Goal: Task Accomplishment & Management: Use online tool/utility

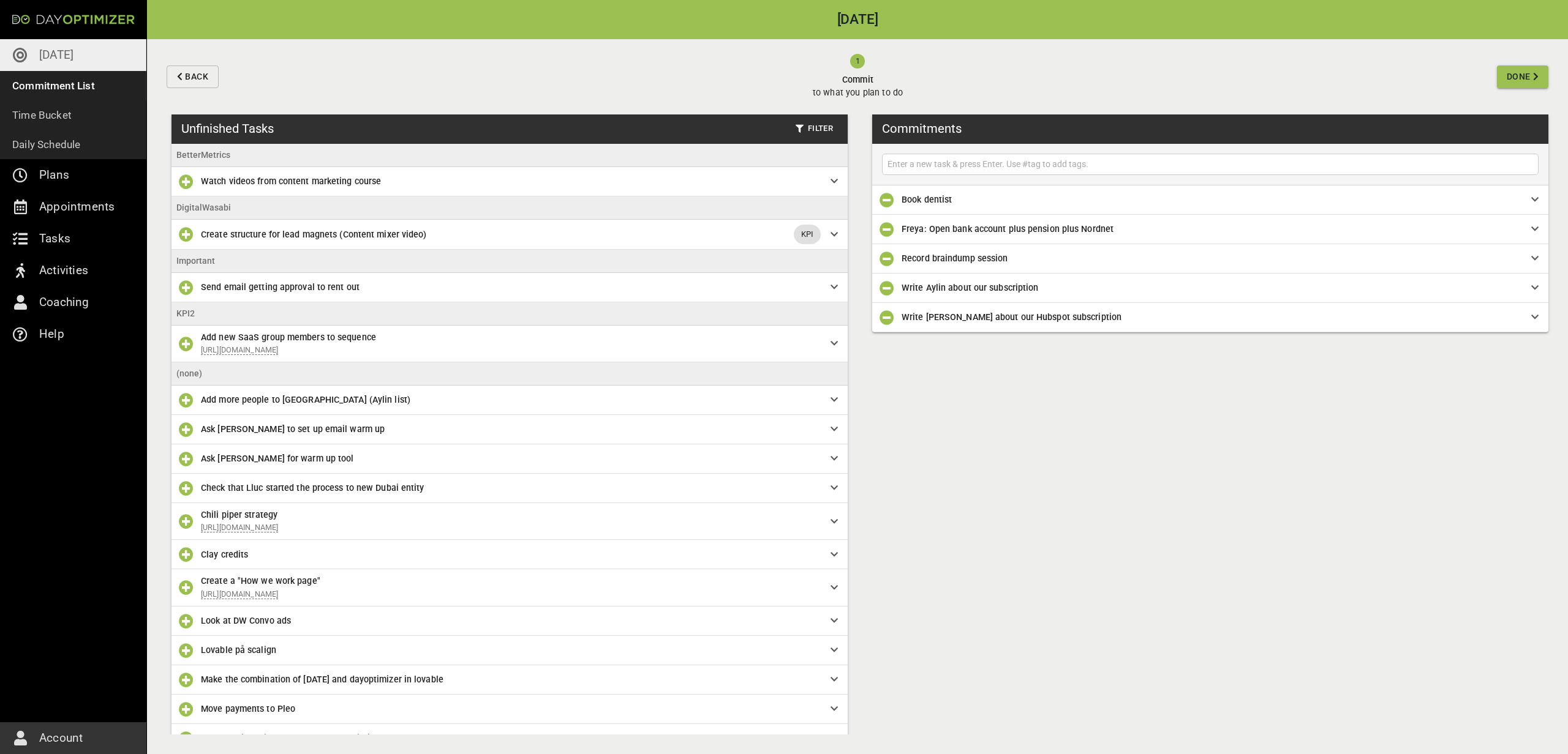
scroll to position [135, 0]
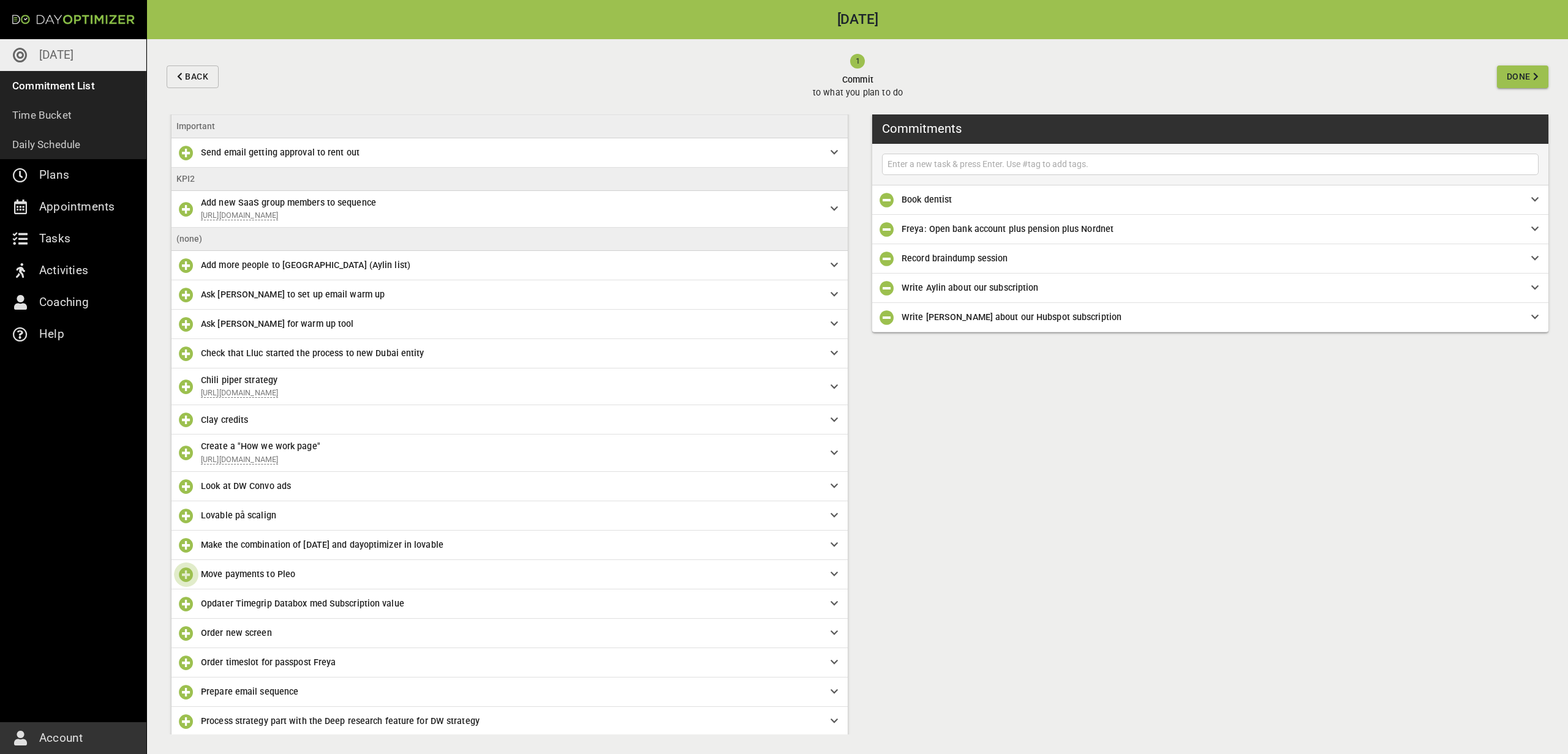
click at [186, 573] on icon "button" at bounding box center [186, 575] width 15 height 15
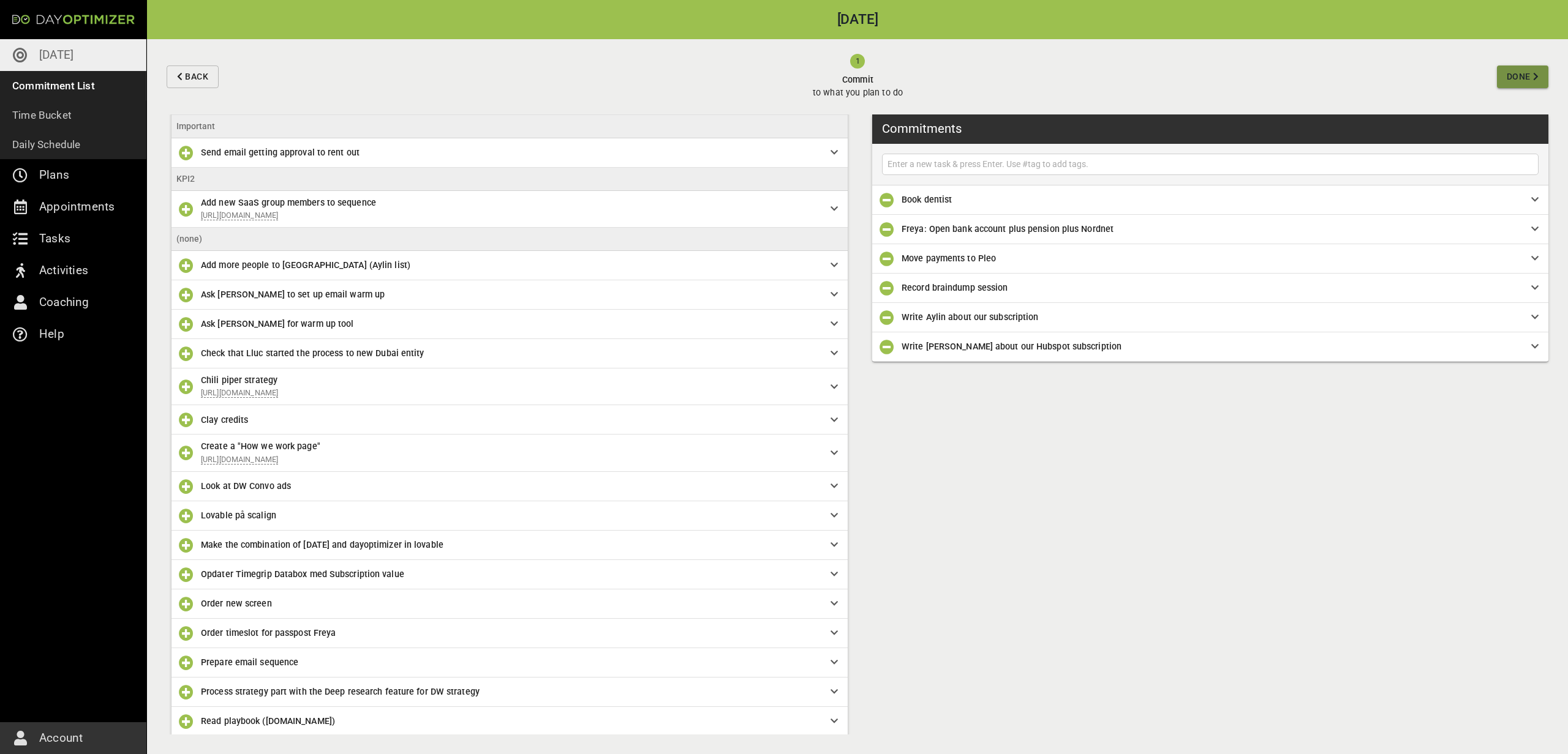
click at [1532, 66] on button "Done" at bounding box center [1522, 77] width 51 height 23
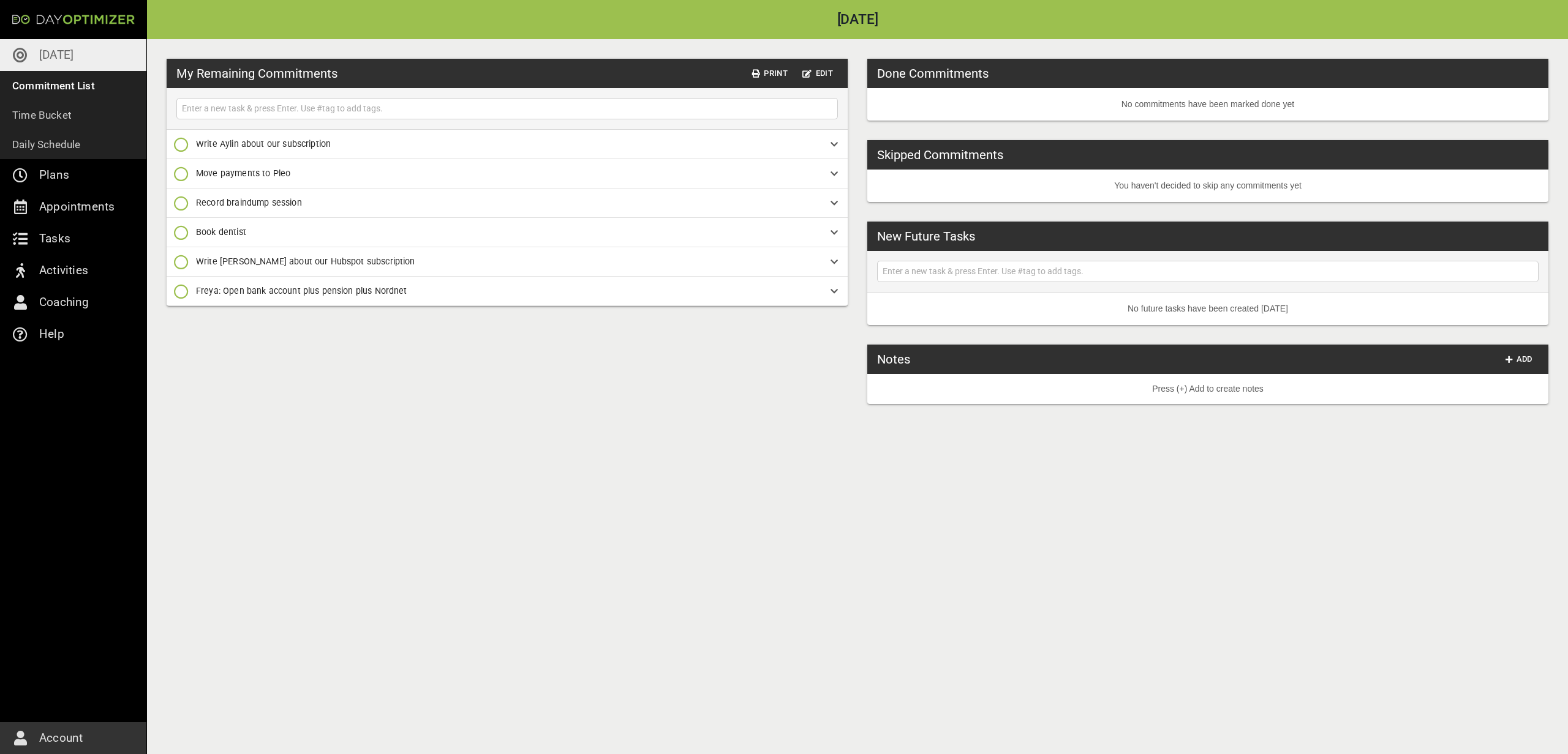
click at [352, 110] on input "text" at bounding box center [507, 109] width 655 height 15
type input "Fix Pleo kontoplan"
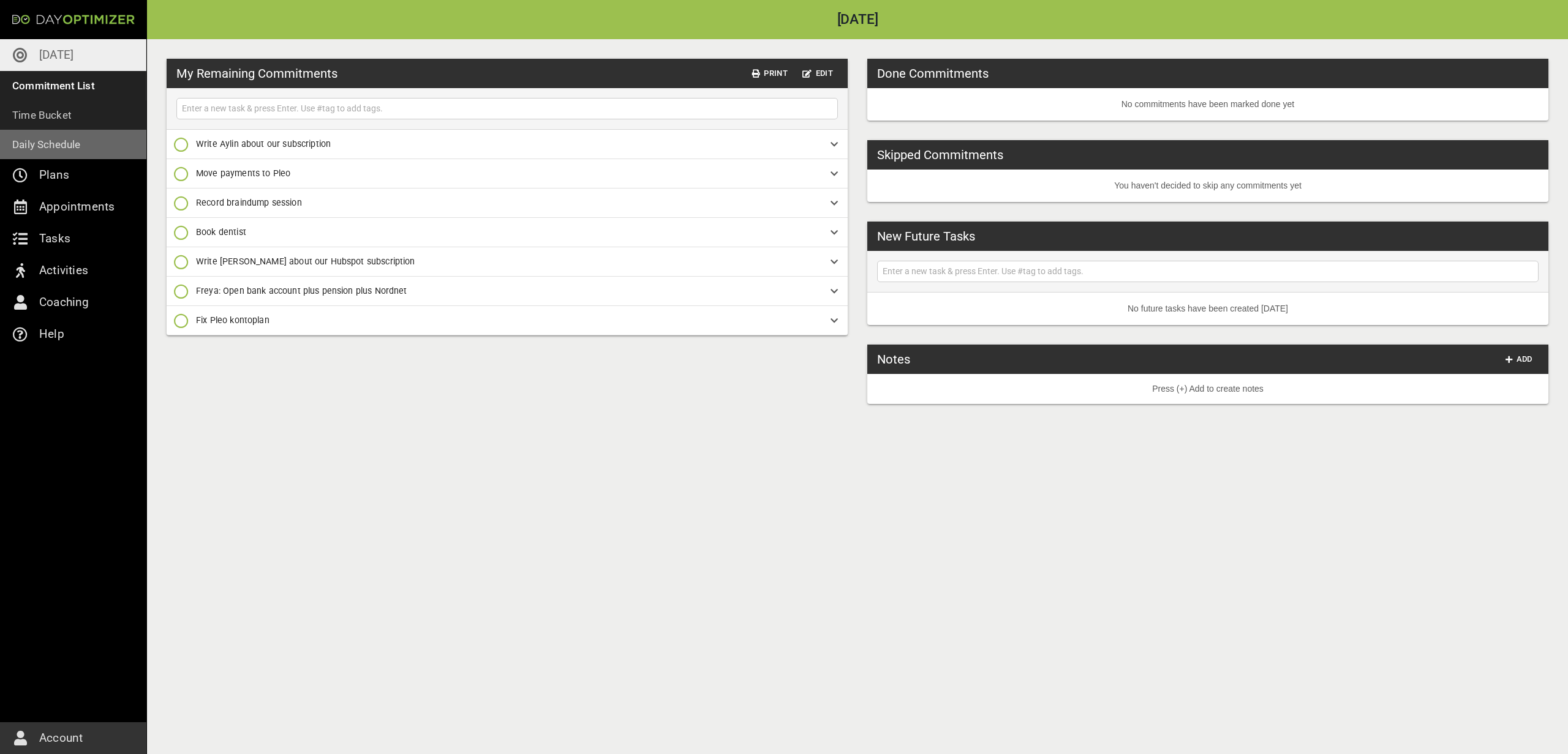
click at [119, 140] on link "Daily Schedule" at bounding box center [73, 144] width 146 height 29
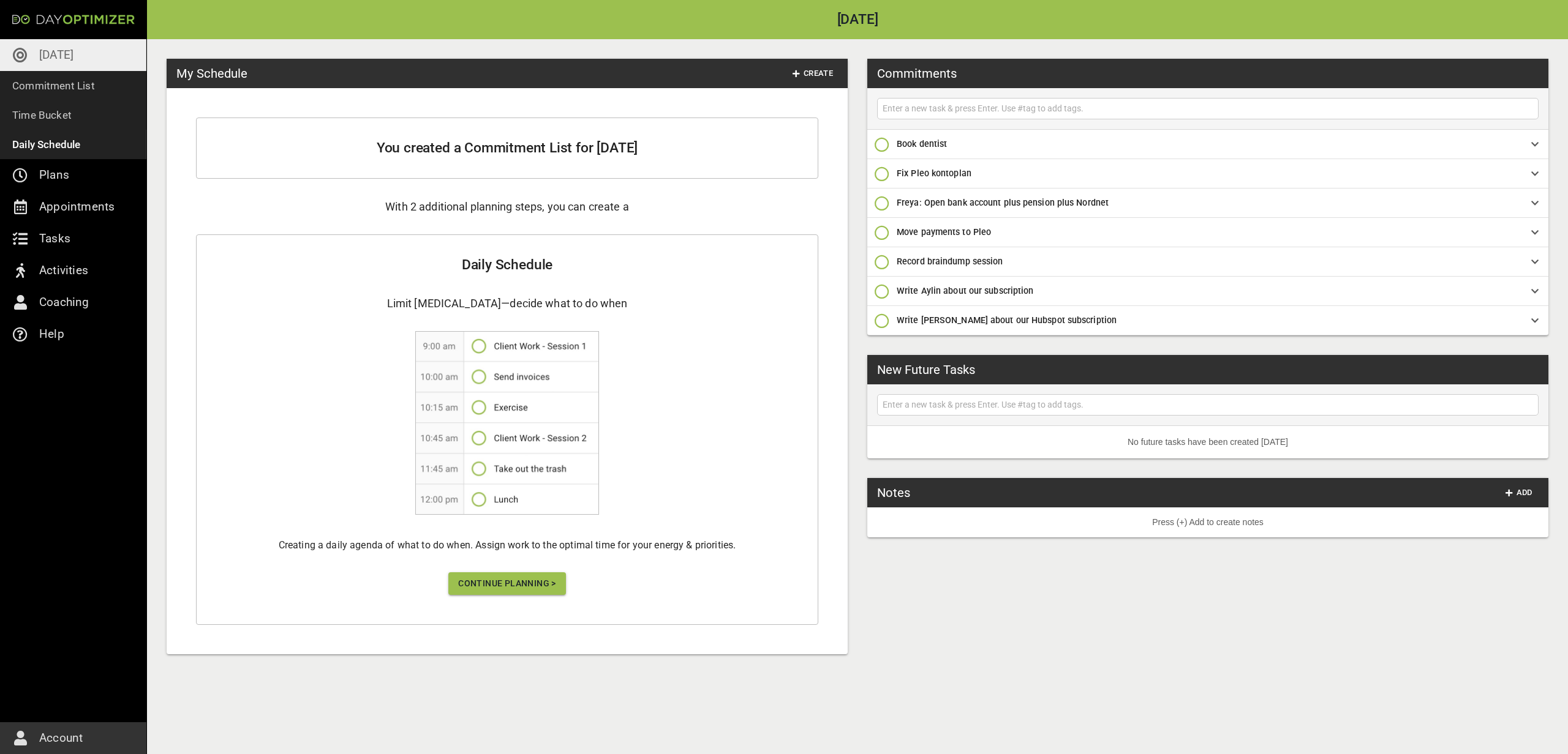
click at [479, 597] on div "Daily Schedule Limit [MEDICAL_DATA]—decide what to do when Creating a daily age…" at bounding box center [507, 430] width 622 height 391
click at [481, 595] on div "Daily Schedule Limit [MEDICAL_DATA]—decide what to do when Creating a daily age…" at bounding box center [507, 430] width 622 height 391
click at [481, 594] on button "Continue Planning >" at bounding box center [507, 584] width 118 height 23
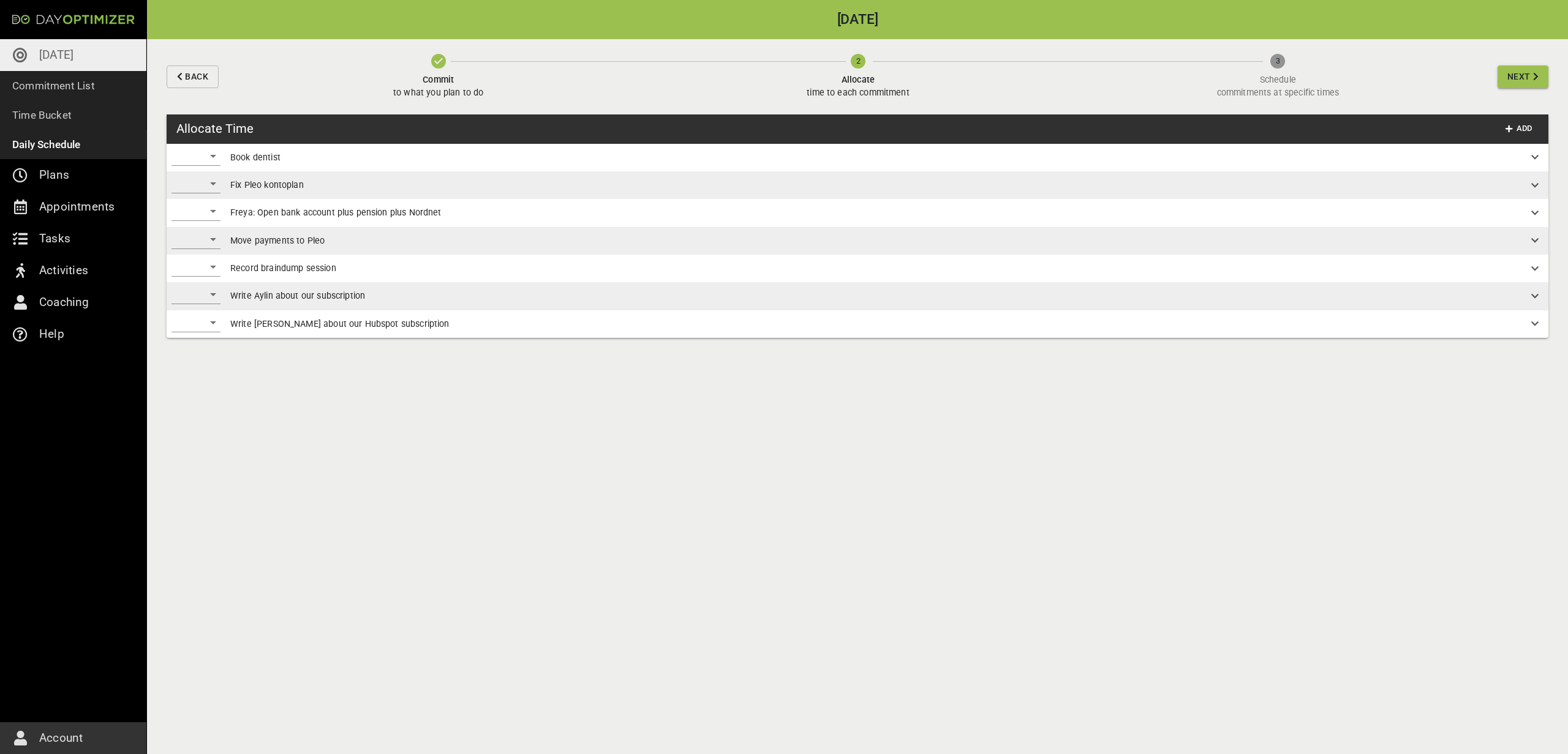
click at [211, 183] on div "​" at bounding box center [196, 183] width 49 height 19
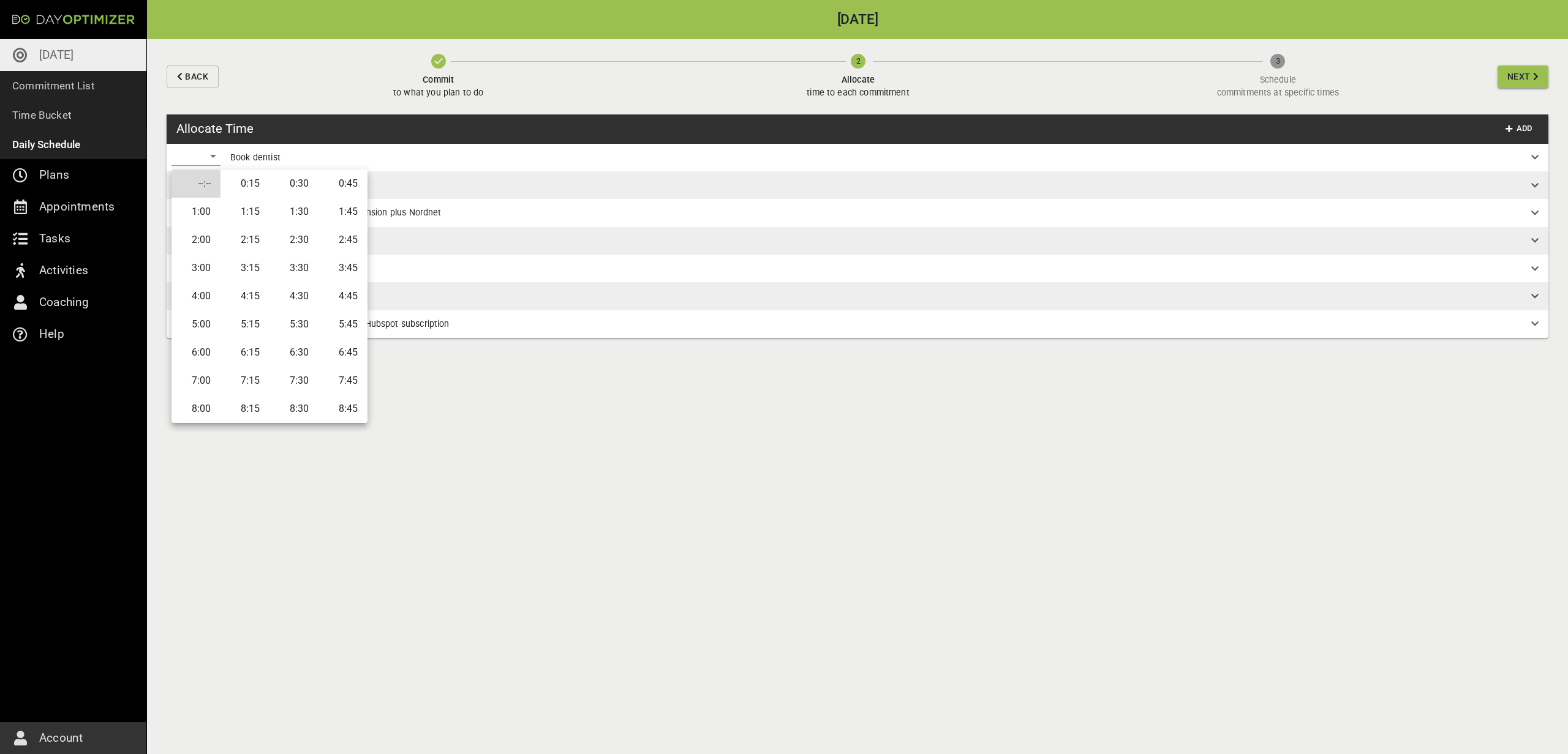
click at [258, 183] on li "0:15" at bounding box center [244, 183] width 49 height 28
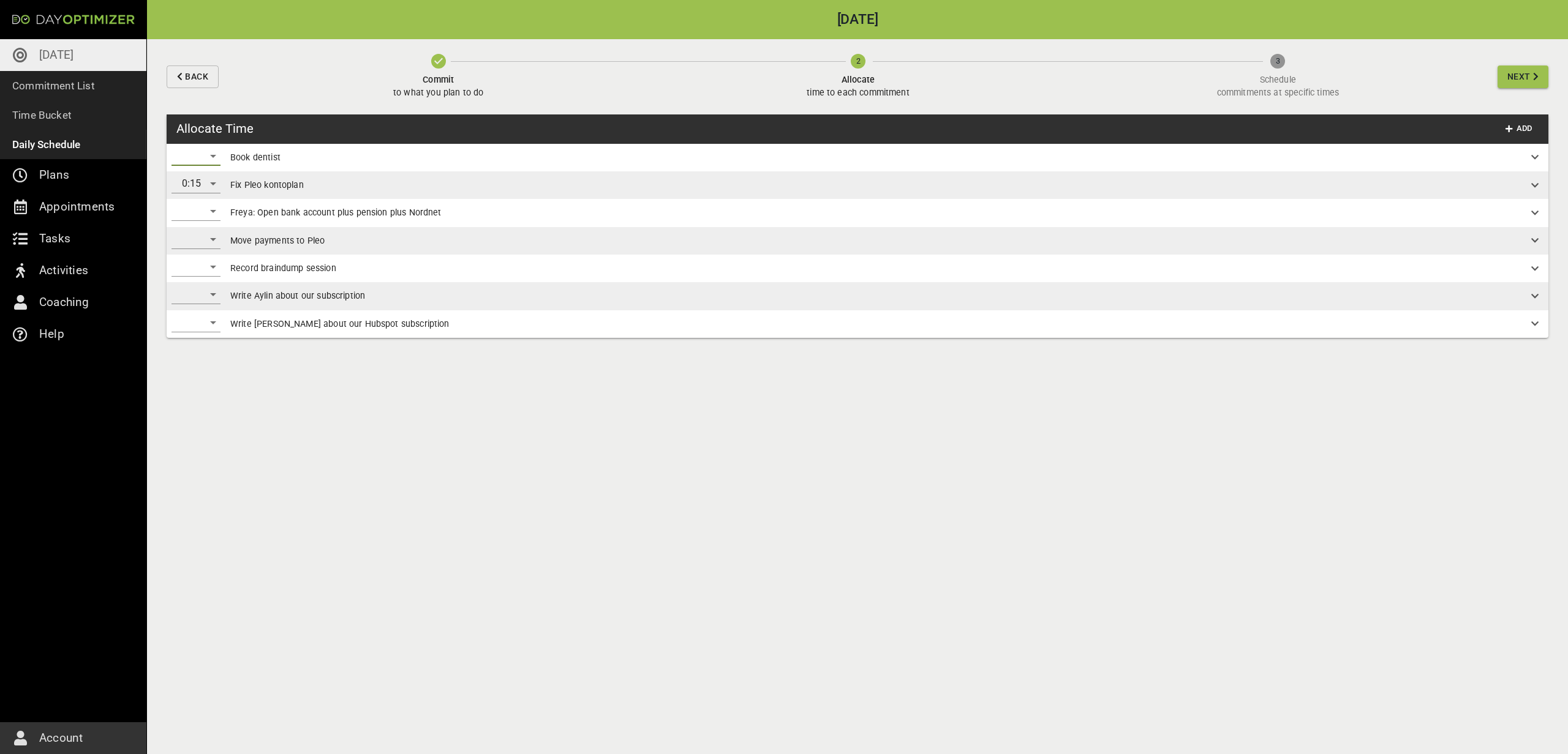
click at [201, 161] on div "​" at bounding box center [196, 156] width 49 height 19
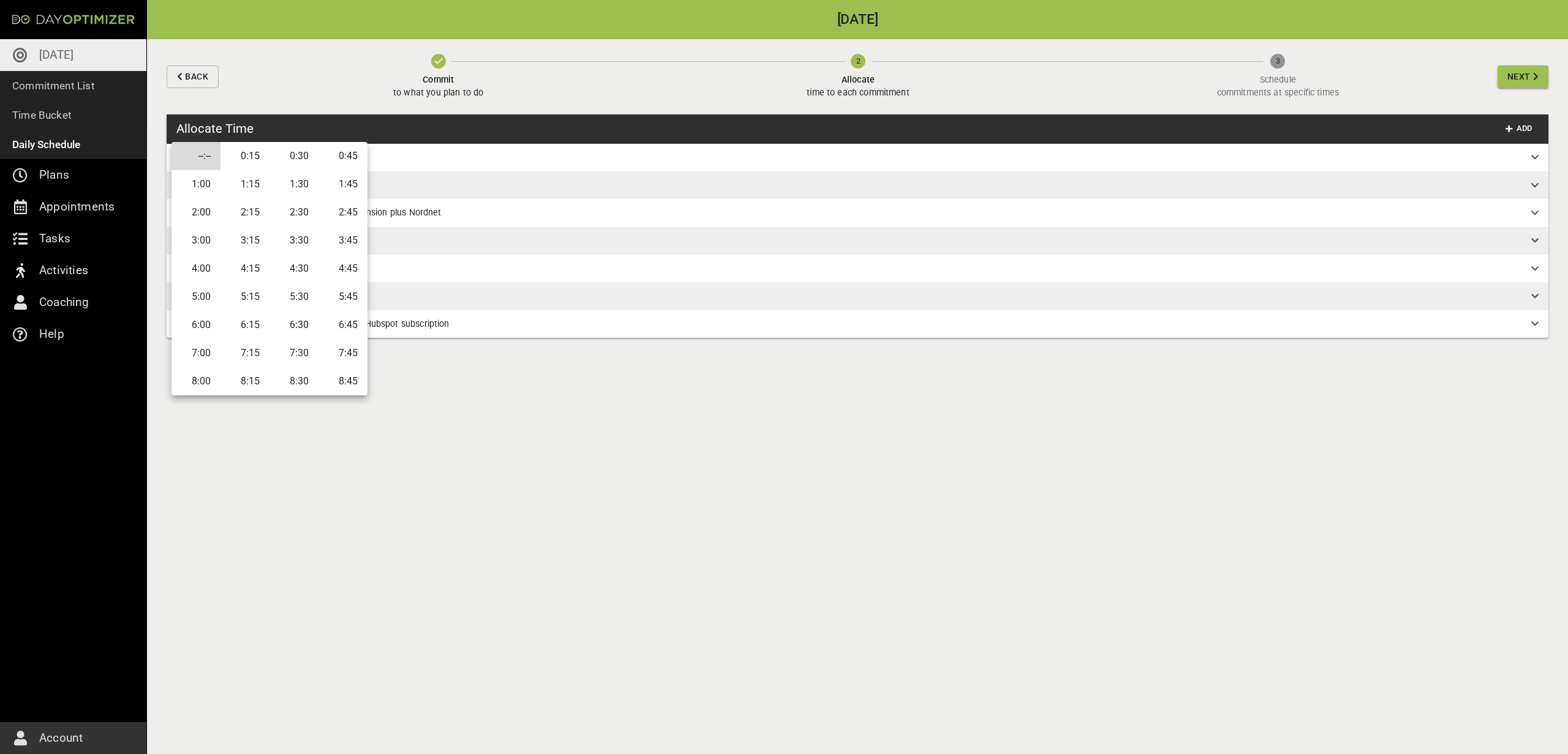
click at [250, 156] on li "0:15" at bounding box center [244, 156] width 49 height 28
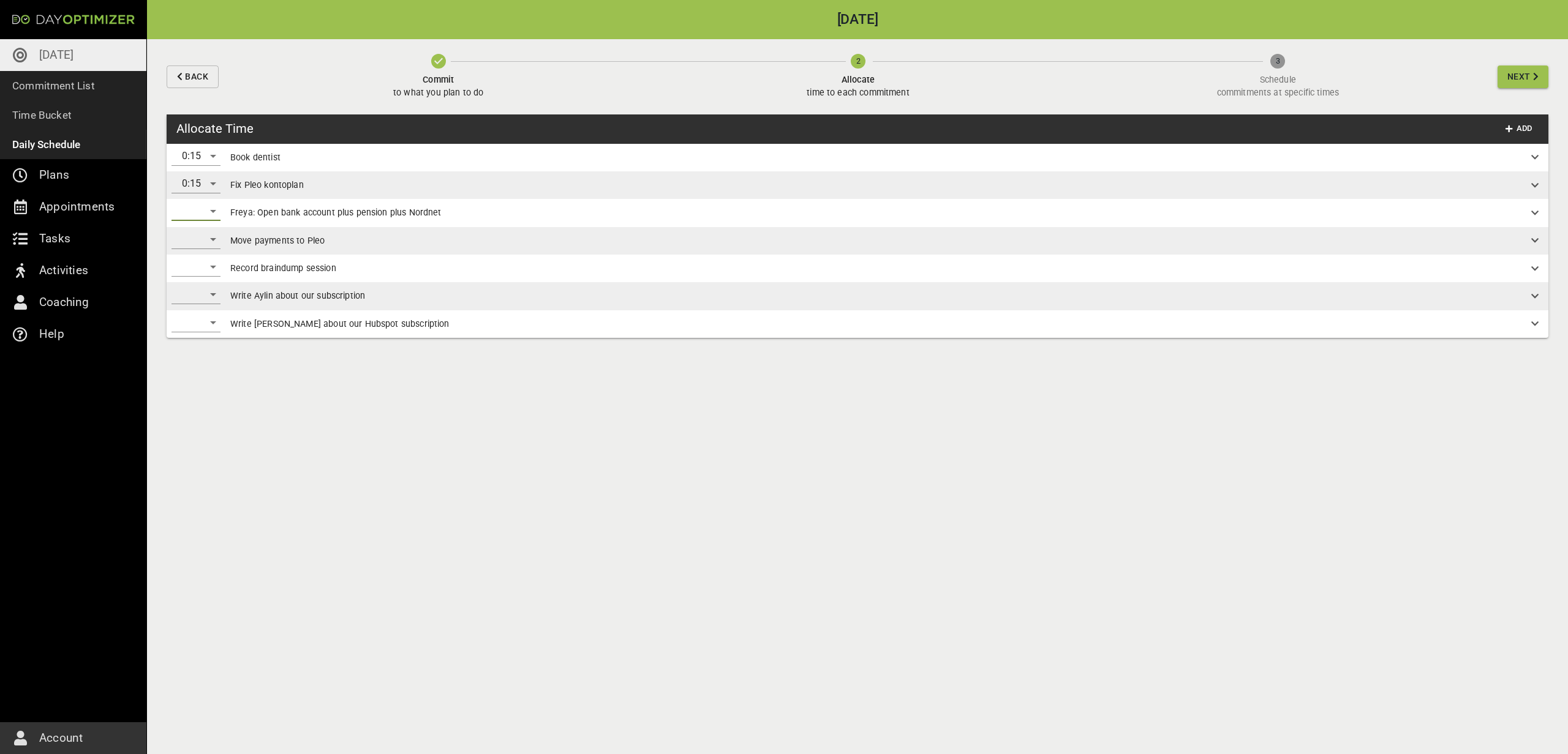
click at [206, 215] on div "​" at bounding box center [196, 211] width 49 height 19
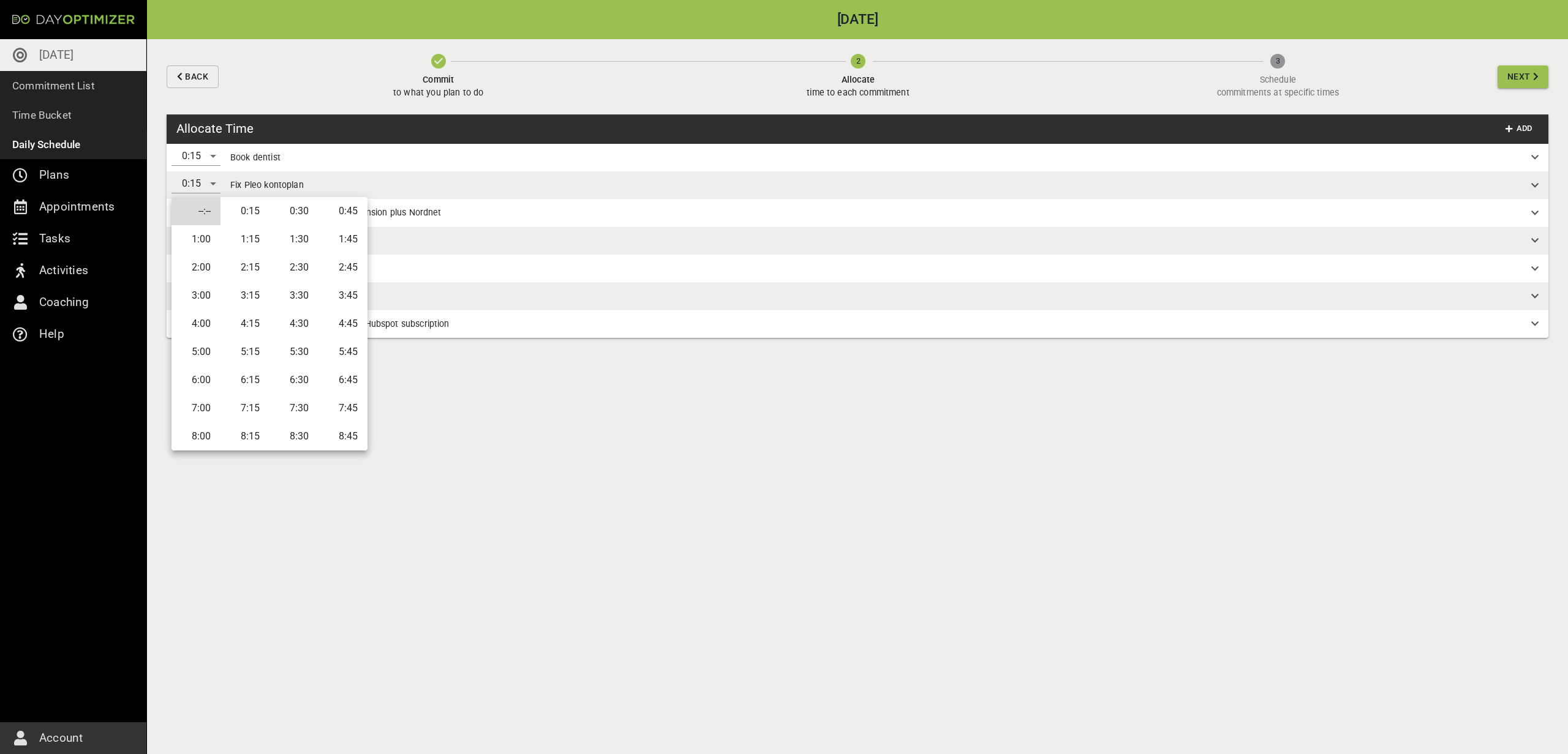
click at [257, 215] on li "0:15" at bounding box center [244, 211] width 49 height 28
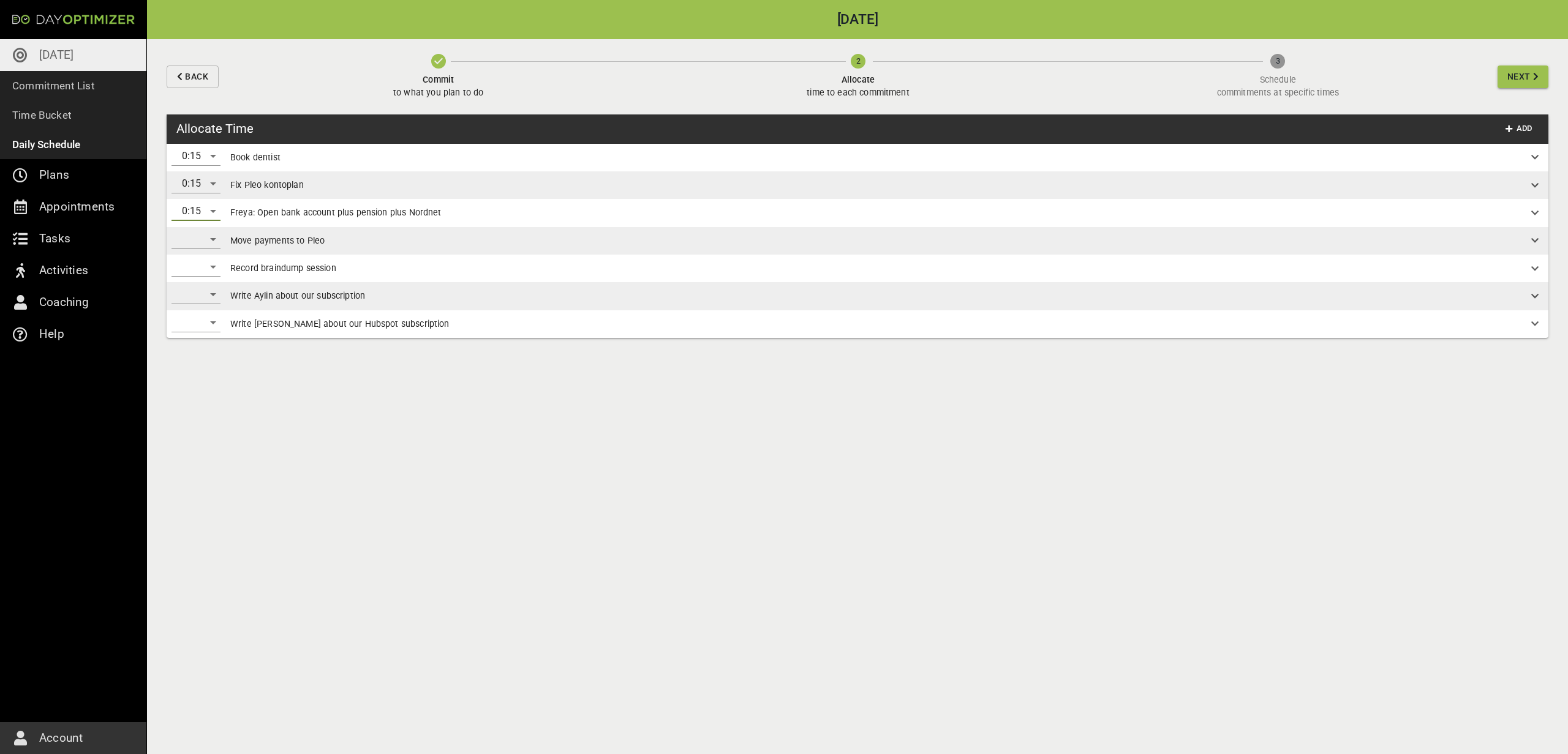
click at [212, 248] on div "​" at bounding box center [196, 240] width 49 height 19
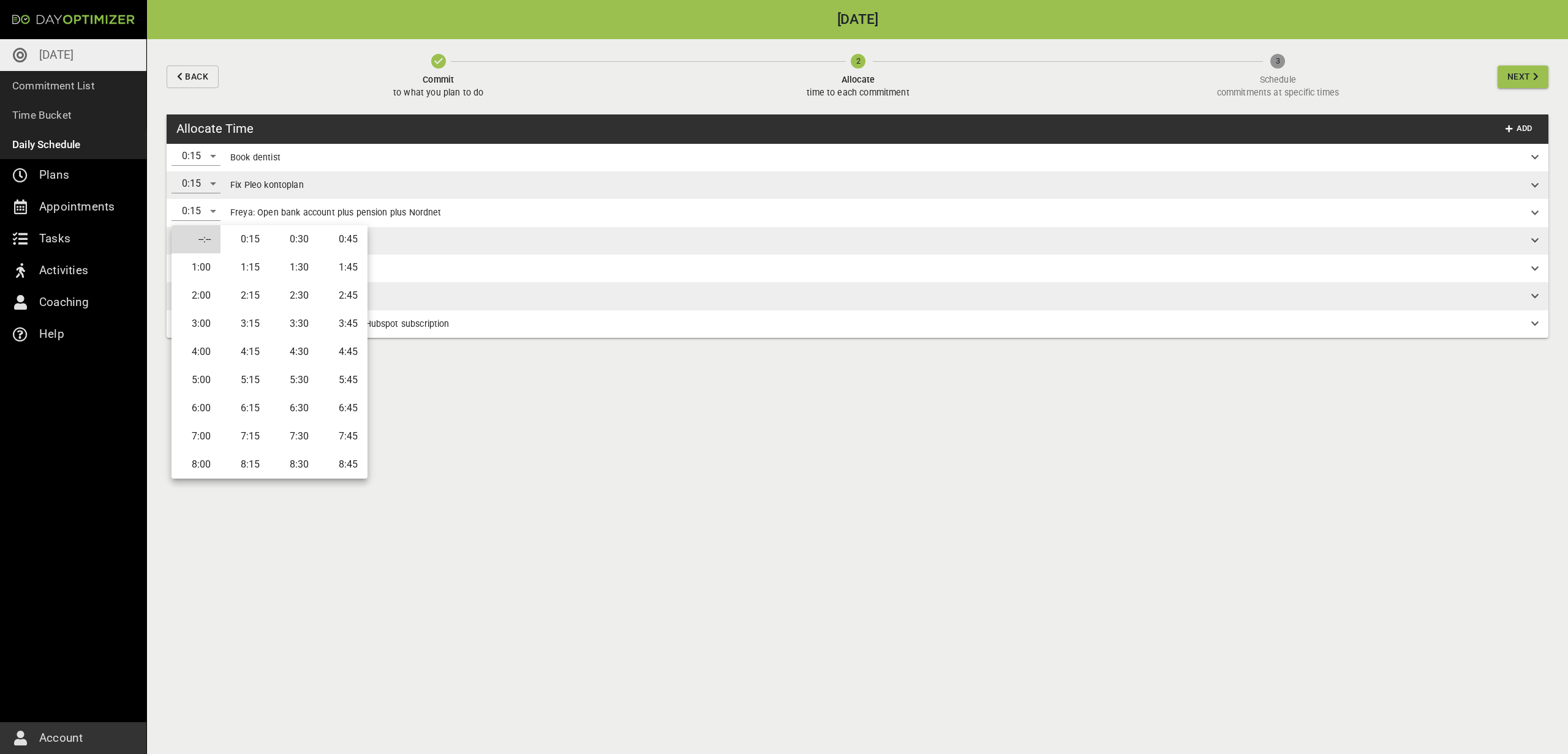
click at [251, 242] on li "0:15" at bounding box center [244, 239] width 49 height 28
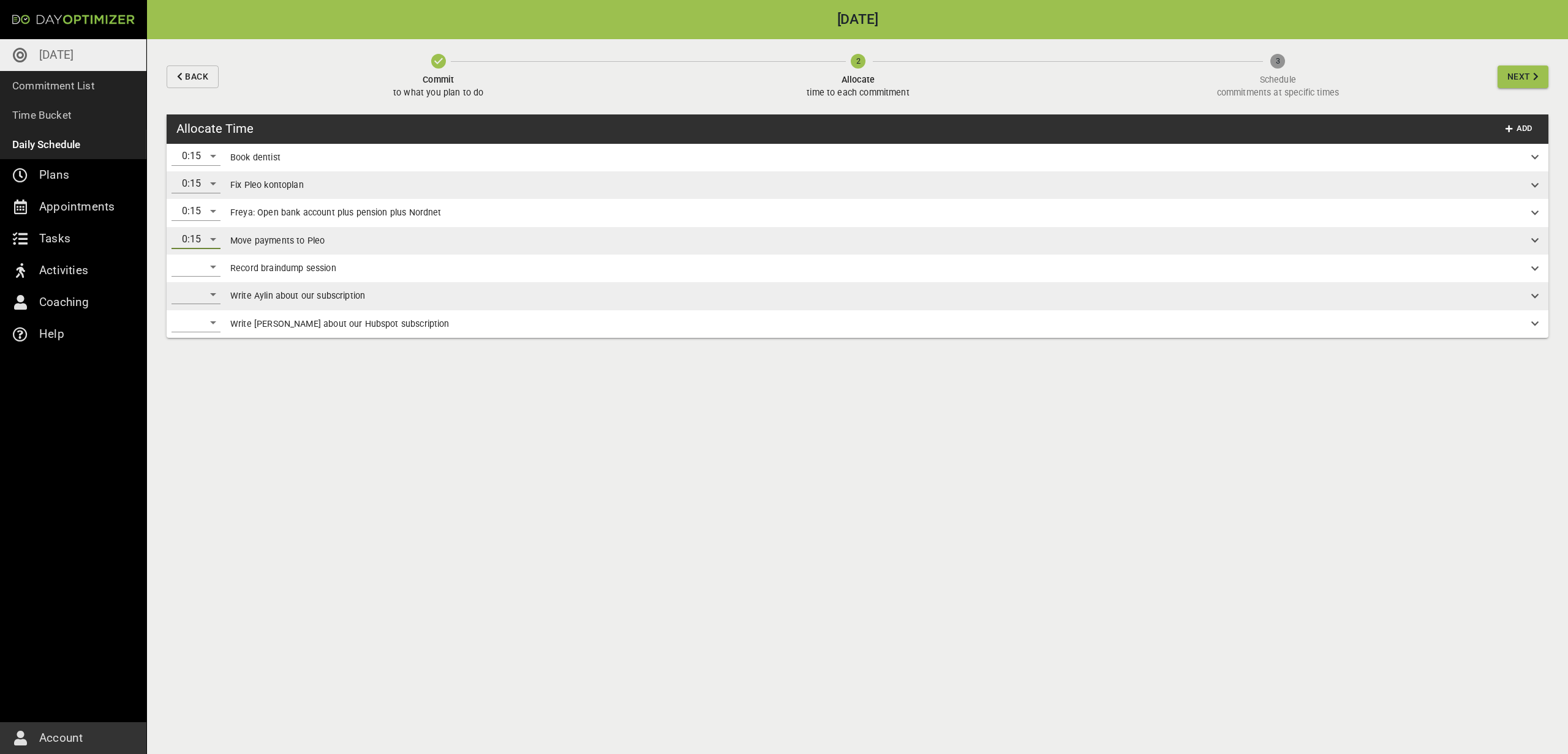
click at [193, 263] on div "​" at bounding box center [196, 267] width 49 height 19
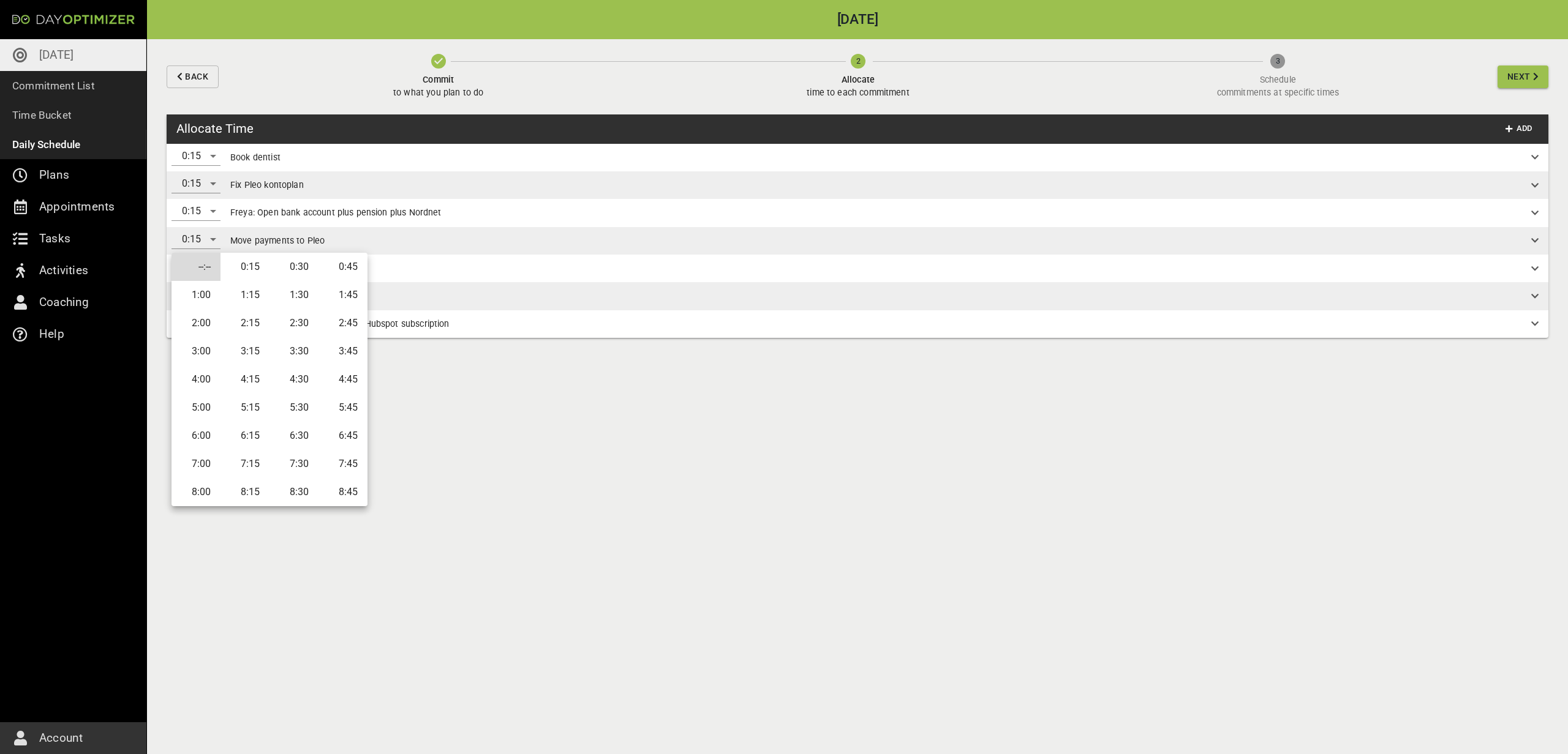
click at [315, 273] on li "0:30" at bounding box center [294, 267] width 49 height 28
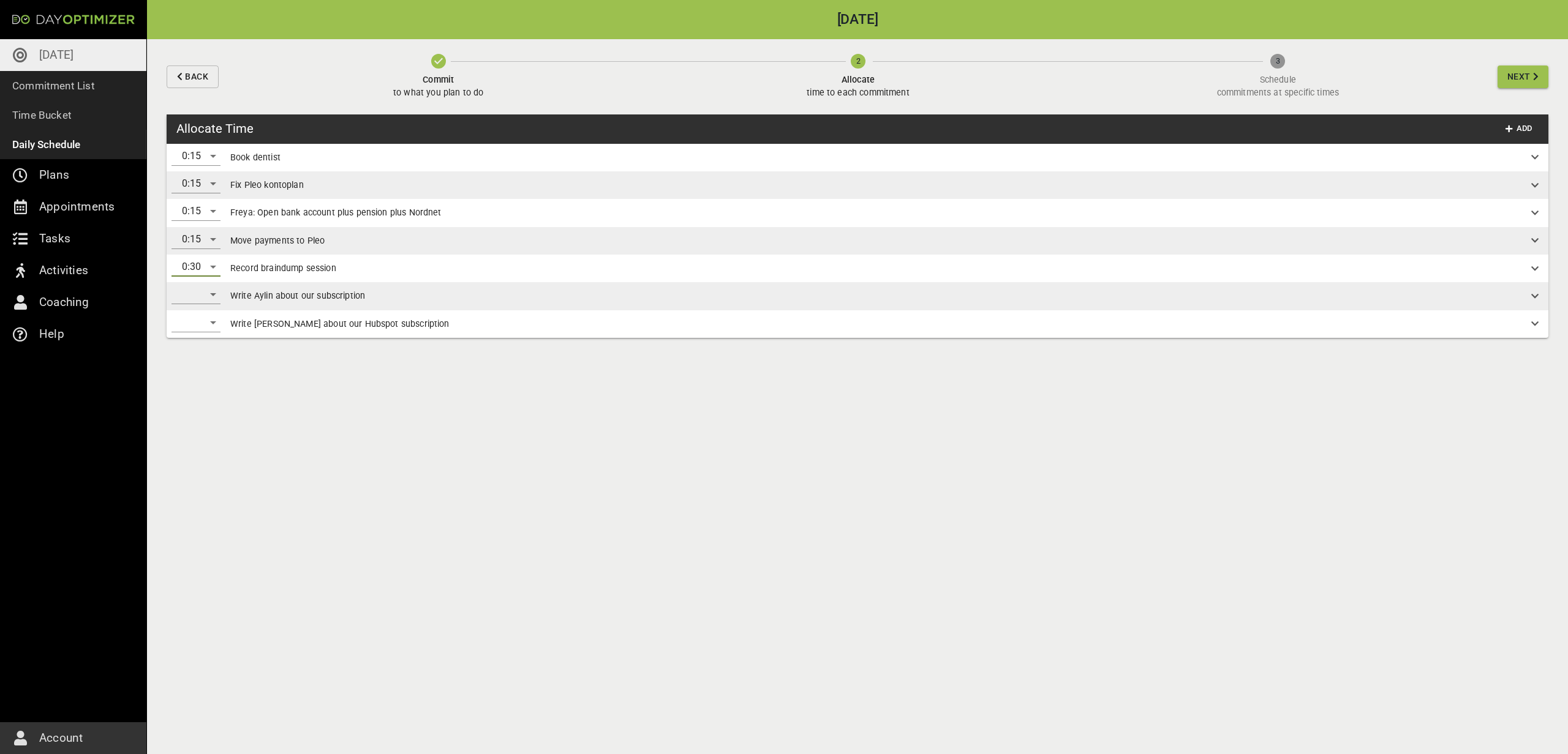
click at [198, 330] on div "​" at bounding box center [196, 323] width 49 height 19
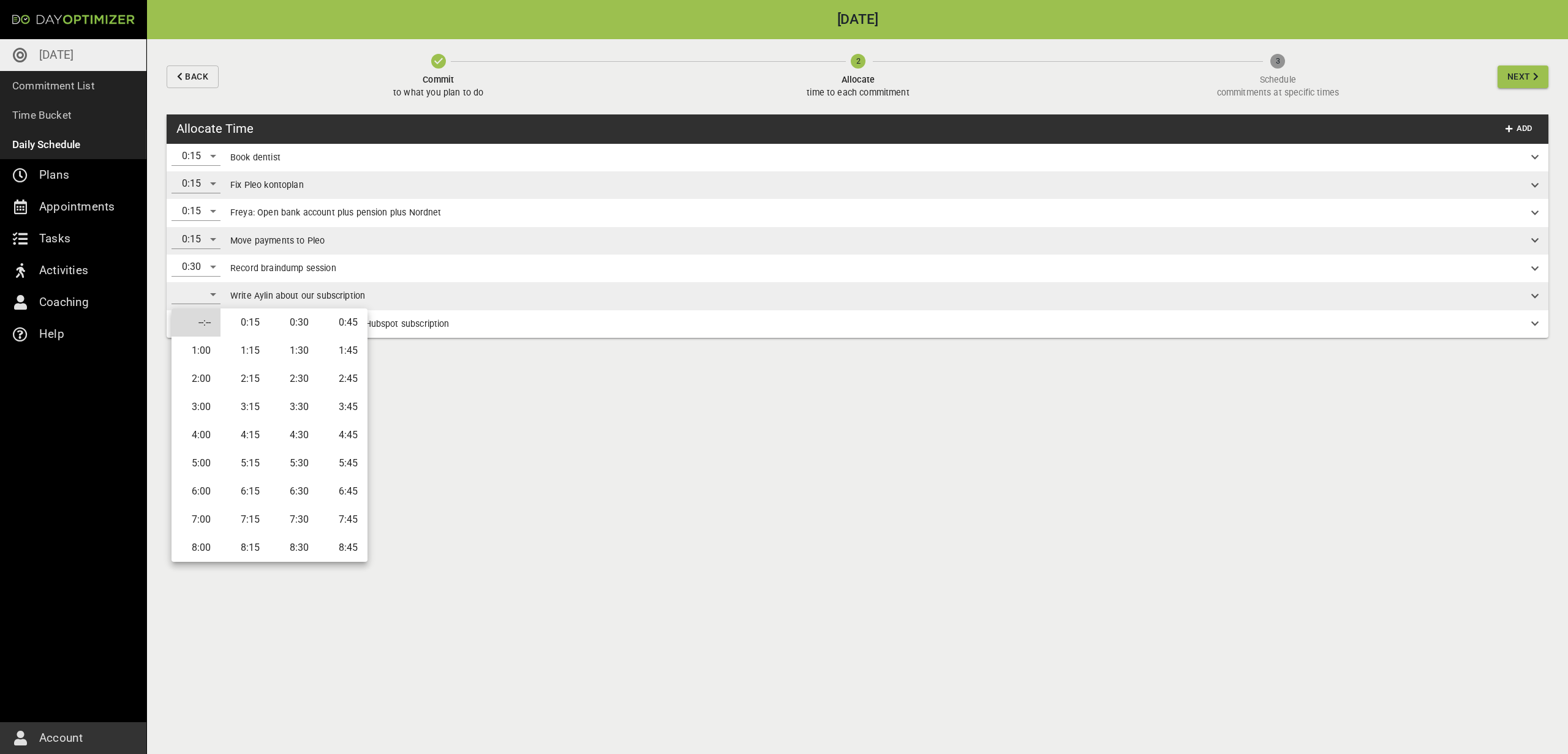
click at [231, 320] on li "0:15" at bounding box center [244, 323] width 49 height 28
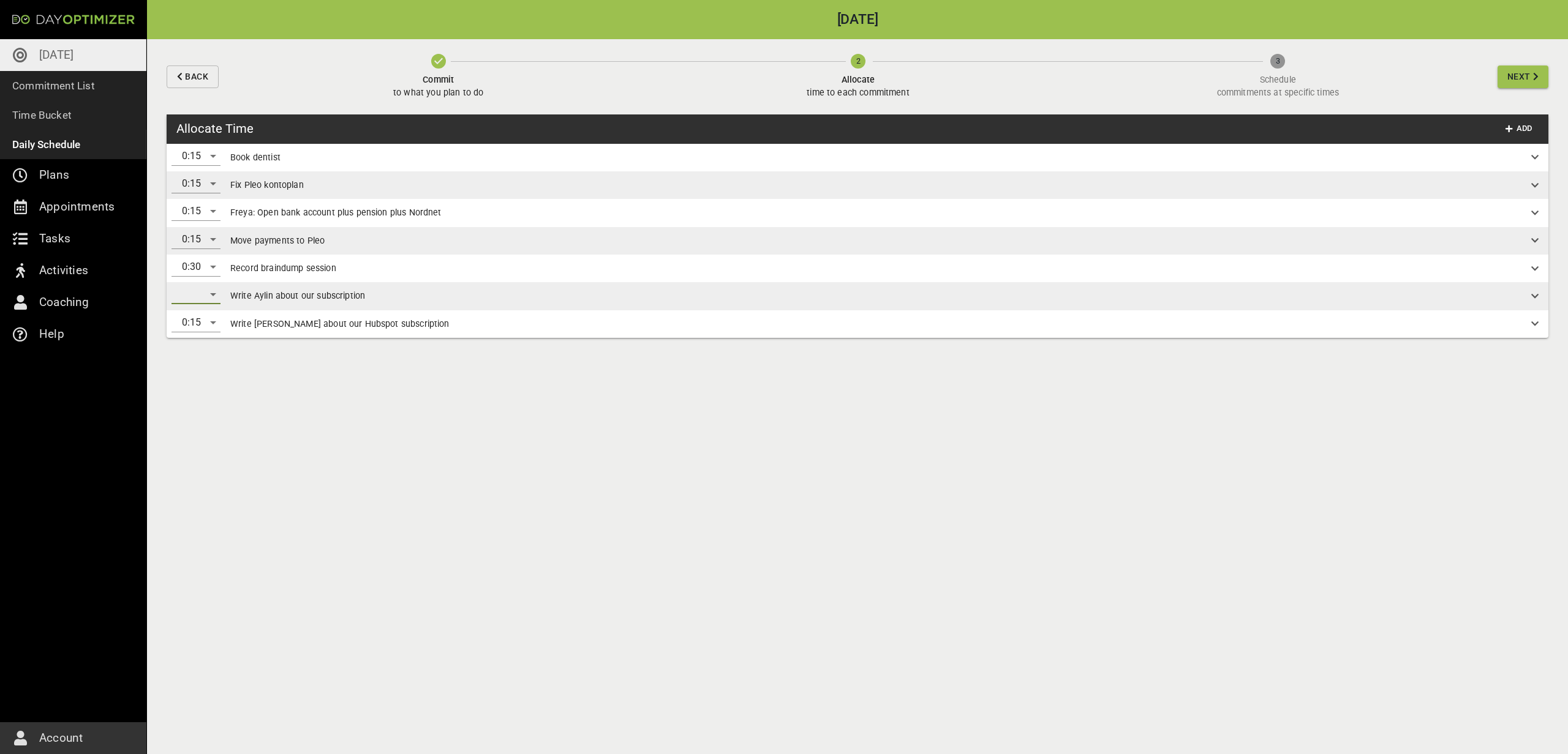
click at [211, 293] on div "​" at bounding box center [196, 294] width 49 height 19
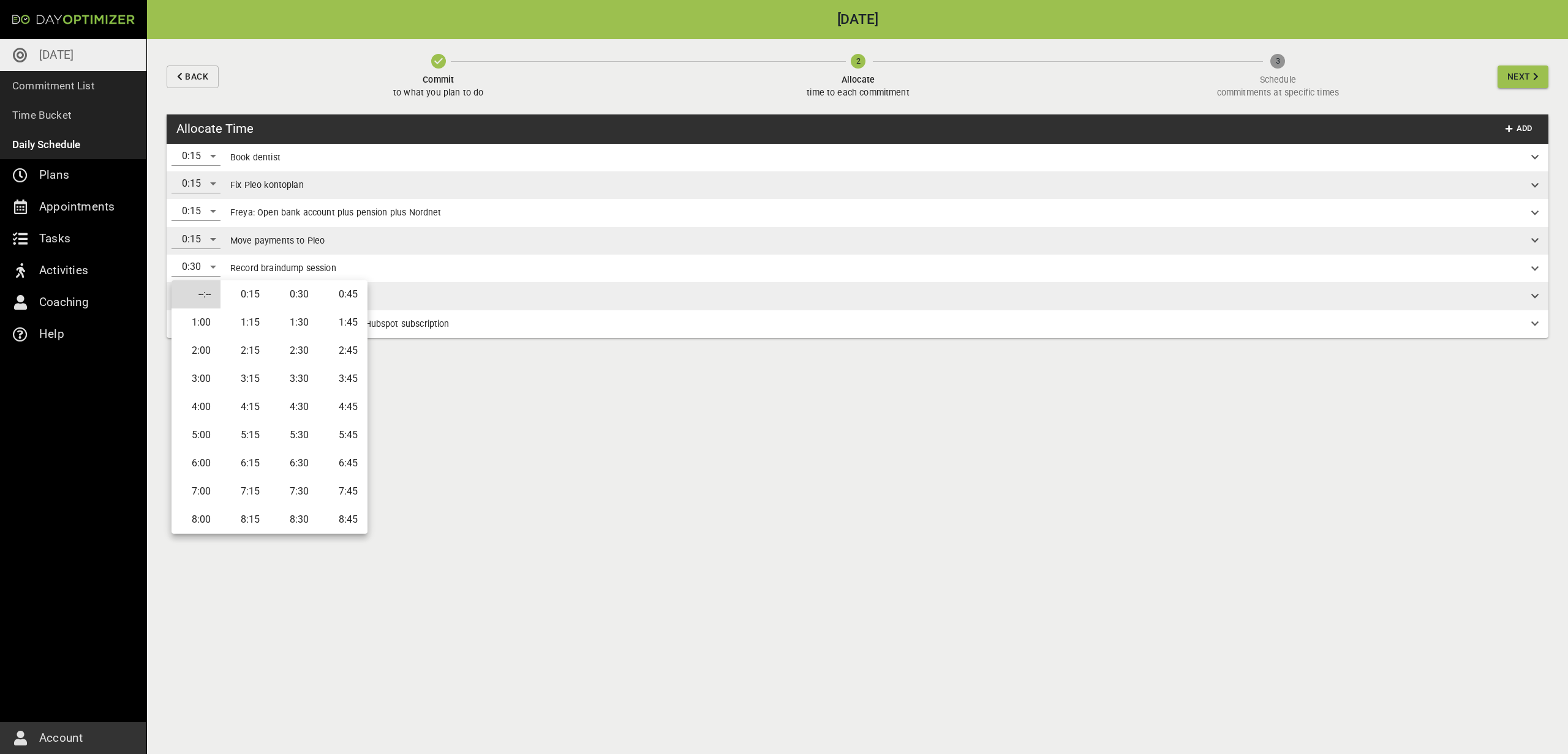
click at [239, 294] on li "0:15" at bounding box center [244, 294] width 49 height 28
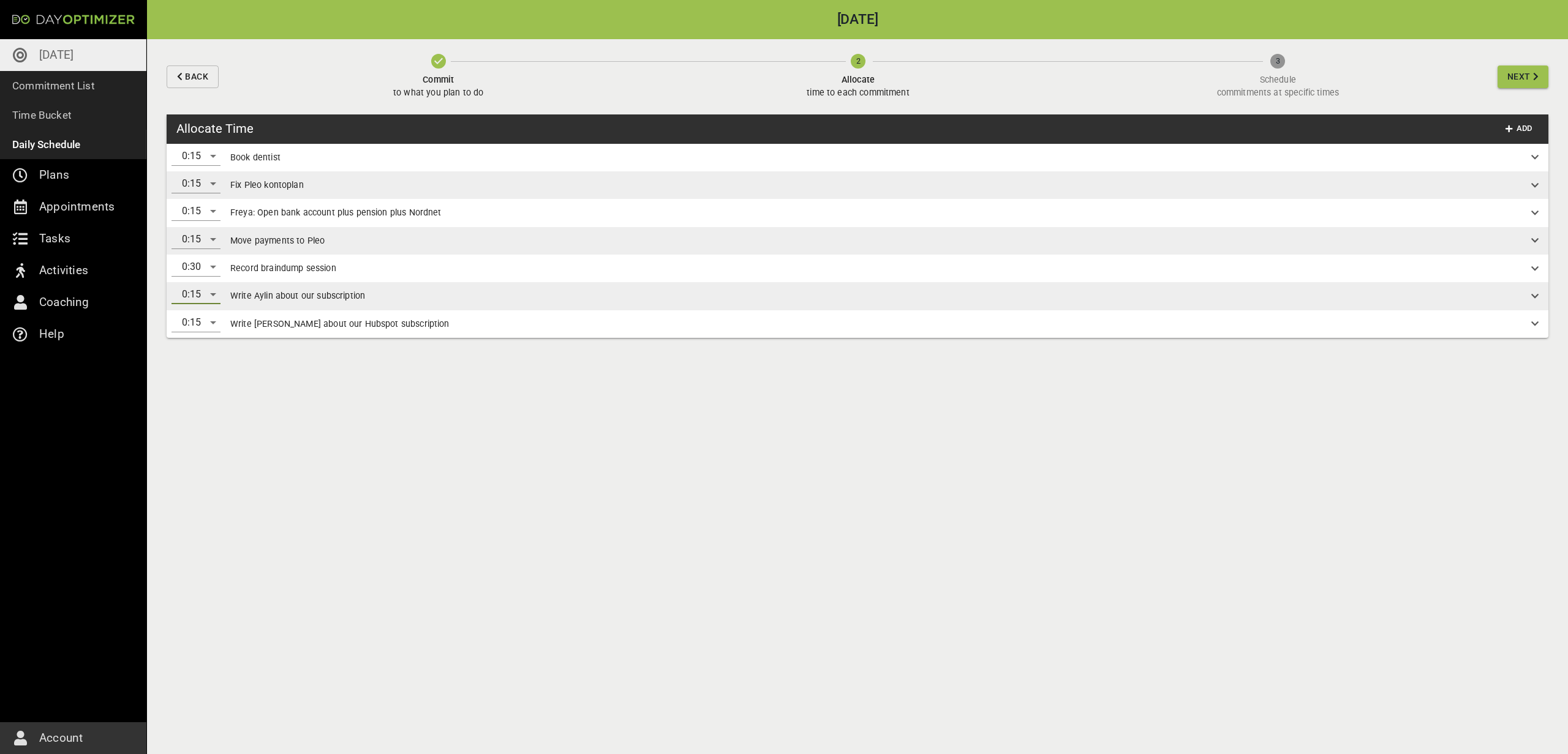
click at [1521, 71] on span "Next" at bounding box center [1519, 77] width 24 height 15
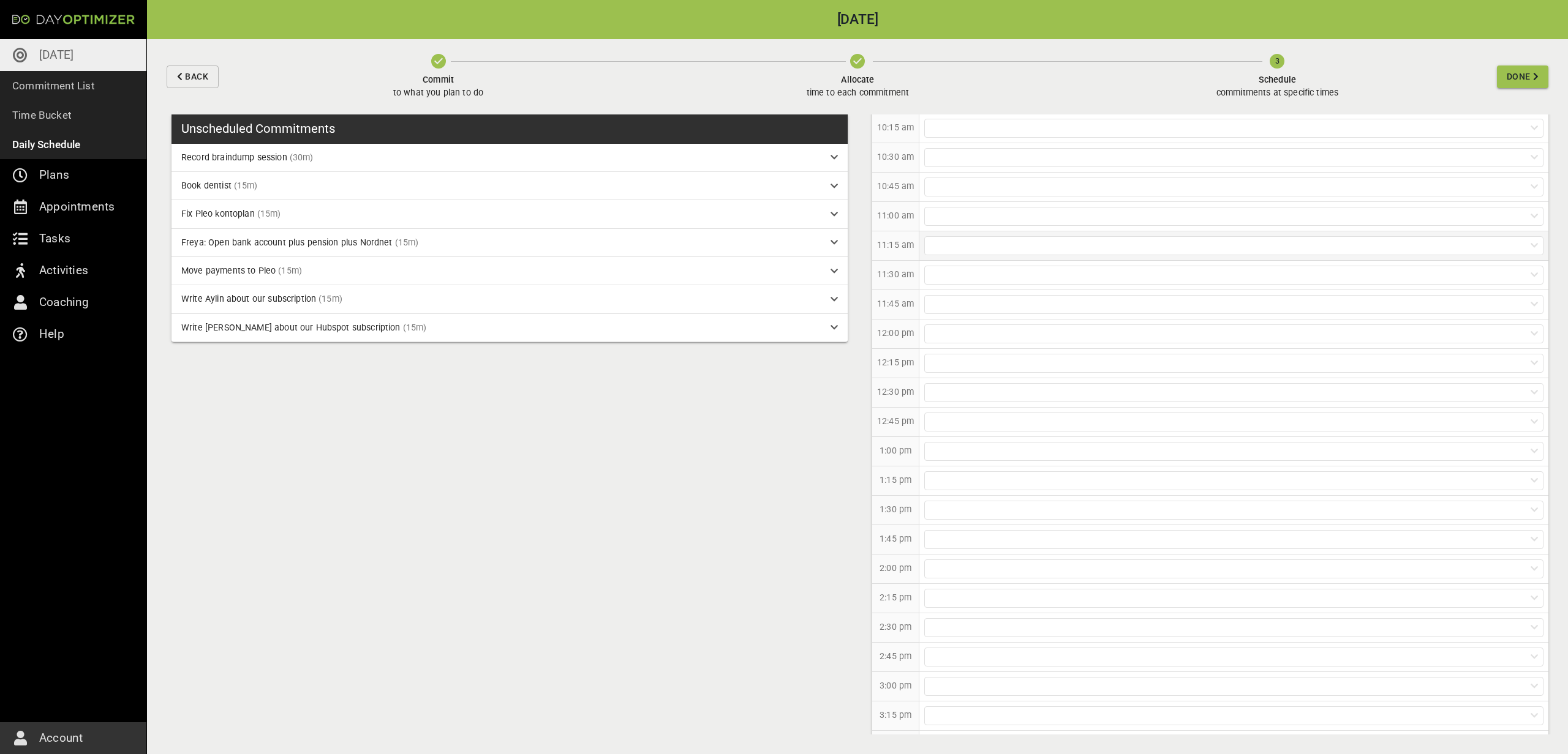
scroll to position [135, 0]
click at [1059, 321] on div at bounding box center [1233, 316] width 619 height 19
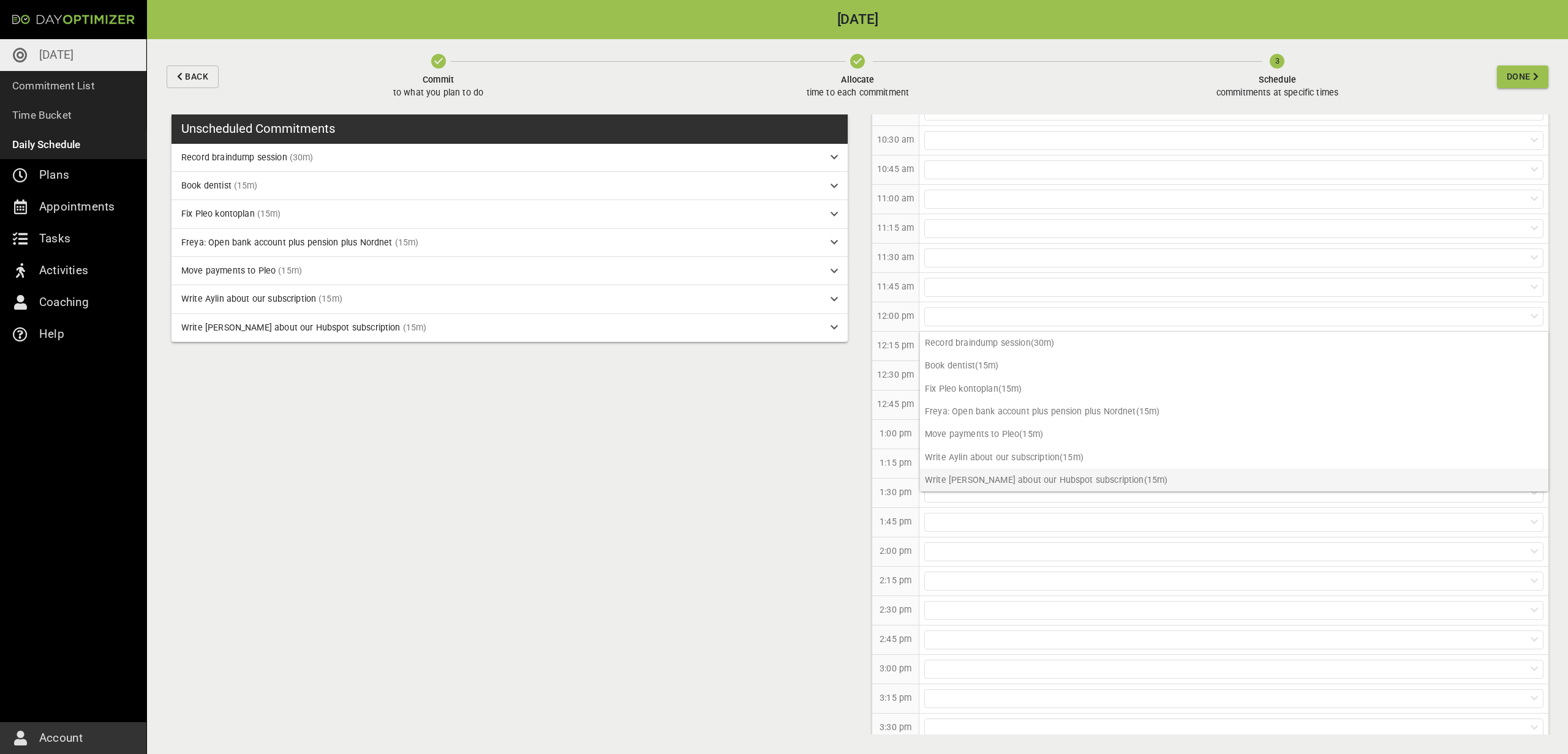
click at [987, 469] on p "Write [PERSON_NAME] about our Hubspot subscription (15m)" at bounding box center [1233, 480] width 628 height 23
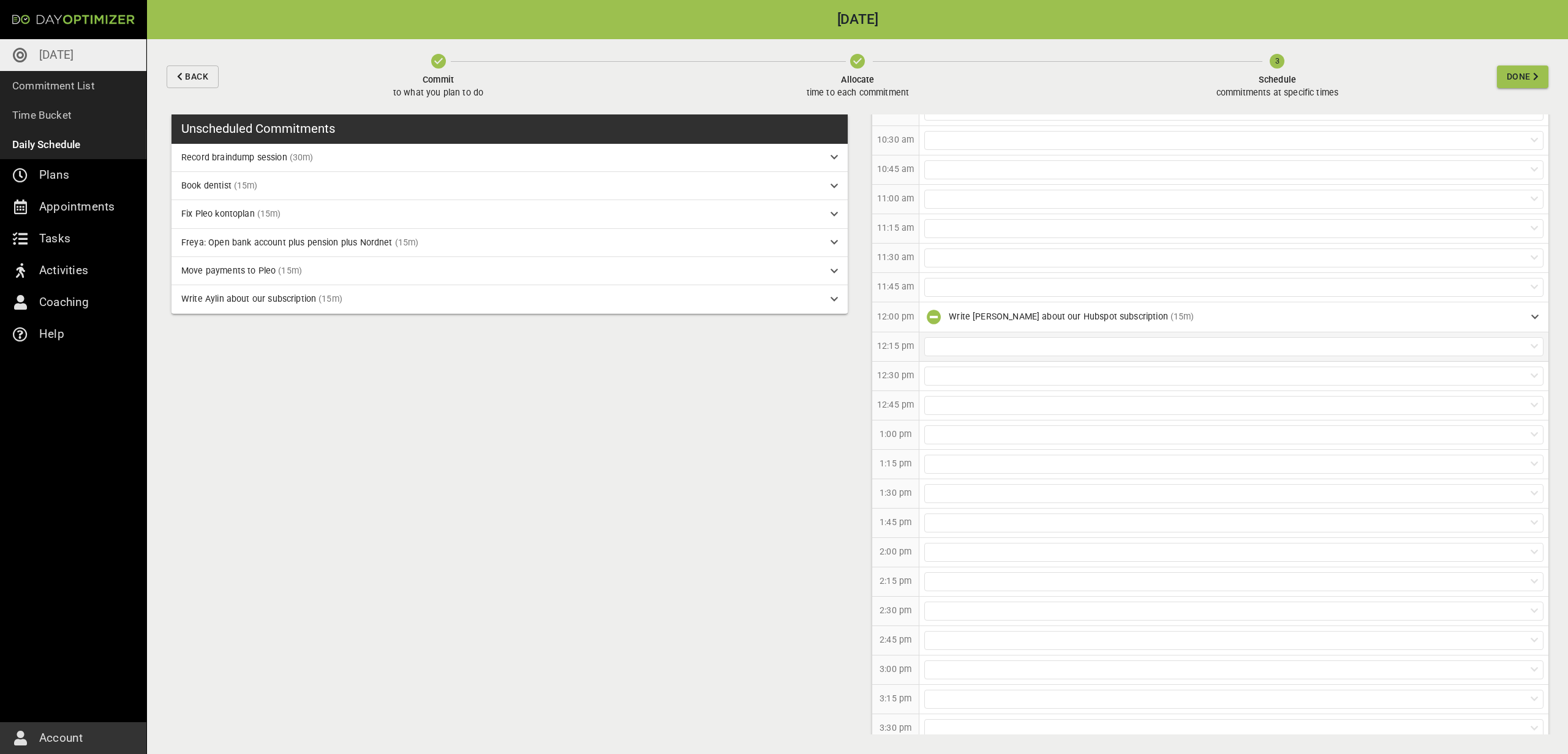
click at [998, 348] on div at bounding box center [1233, 346] width 619 height 19
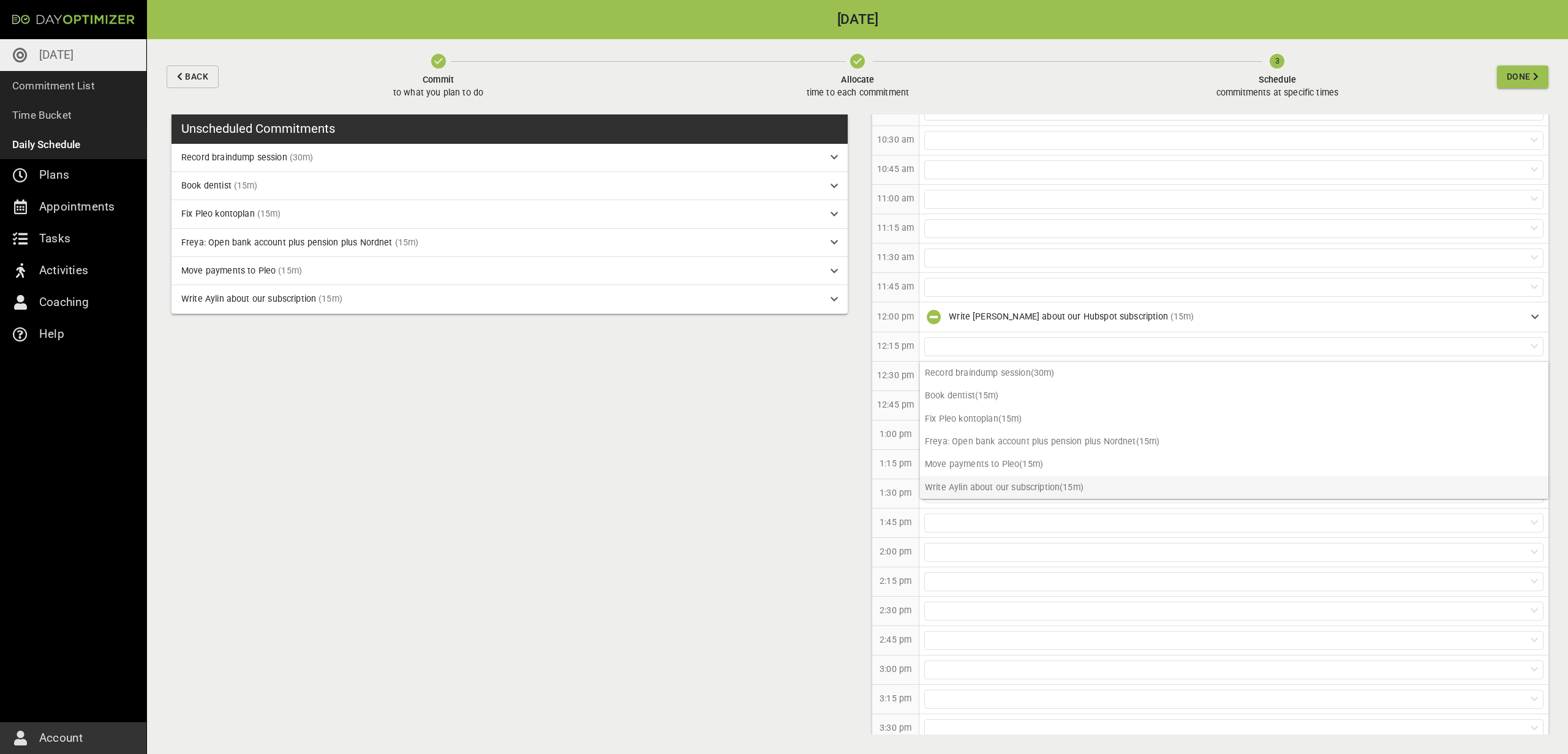
click at [981, 486] on p "Write Aylin about our subscription (15m)" at bounding box center [1233, 487] width 628 height 23
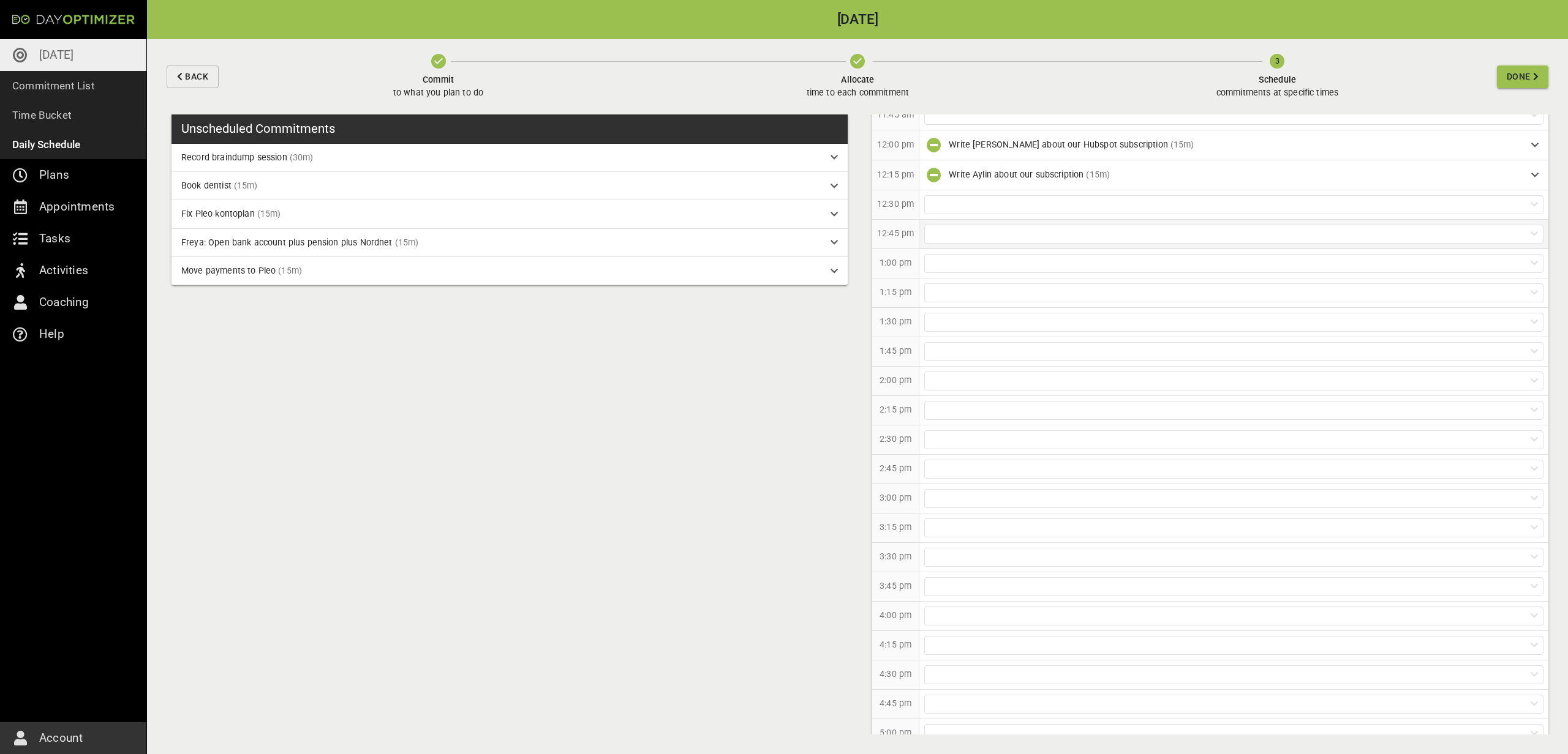
scroll to position [342, 0]
click at [967, 373] on div at bounding box center [1233, 375] width 619 height 19
click at [1019, 447] on p "Fix Pleo kontoplan (15m)" at bounding box center [1233, 447] width 628 height 23
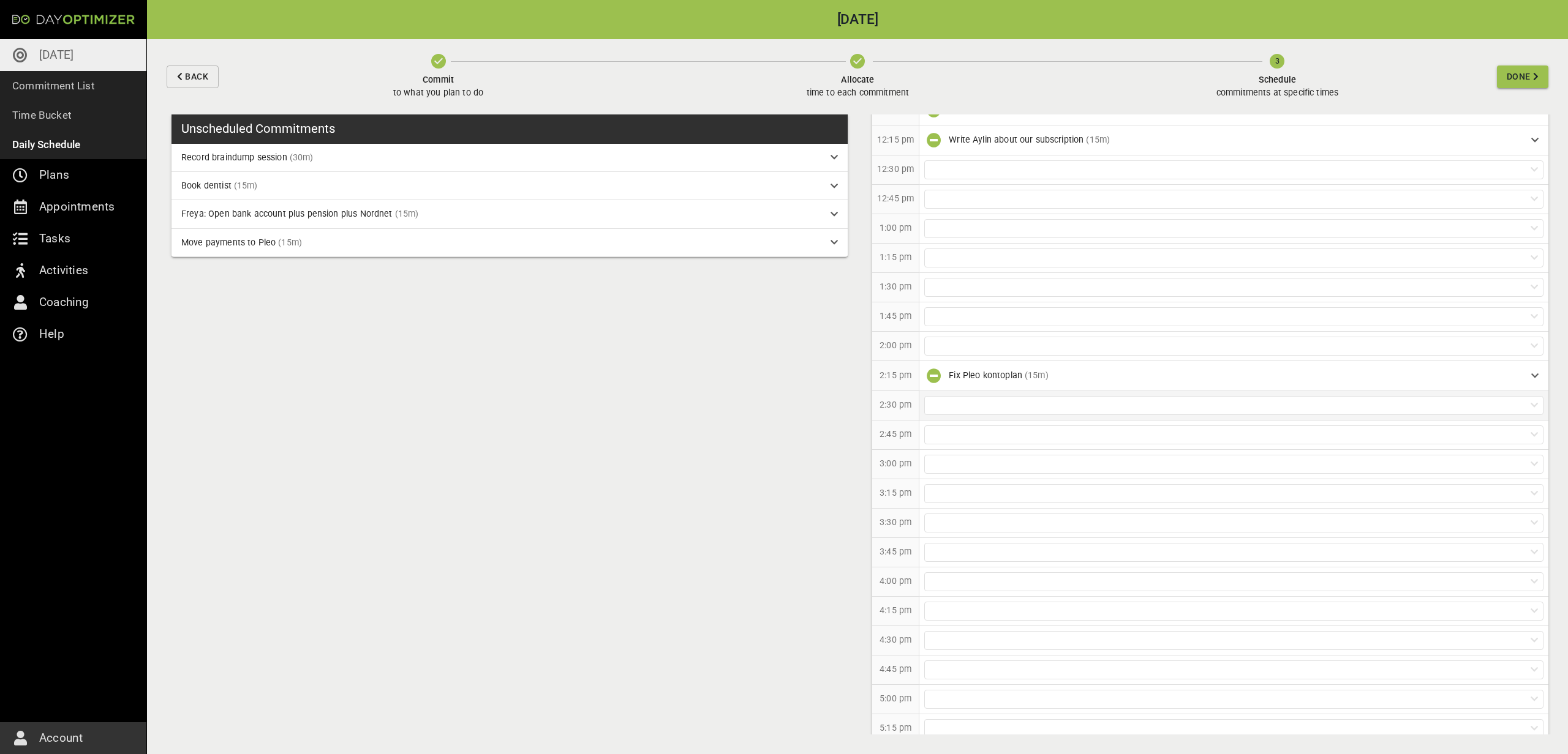
click at [992, 408] on div at bounding box center [1233, 405] width 619 height 19
click at [1000, 491] on p "Move payments to Pleo (15m)" at bounding box center [1233, 501] width 628 height 23
click at [979, 438] on div at bounding box center [1233, 435] width 619 height 19
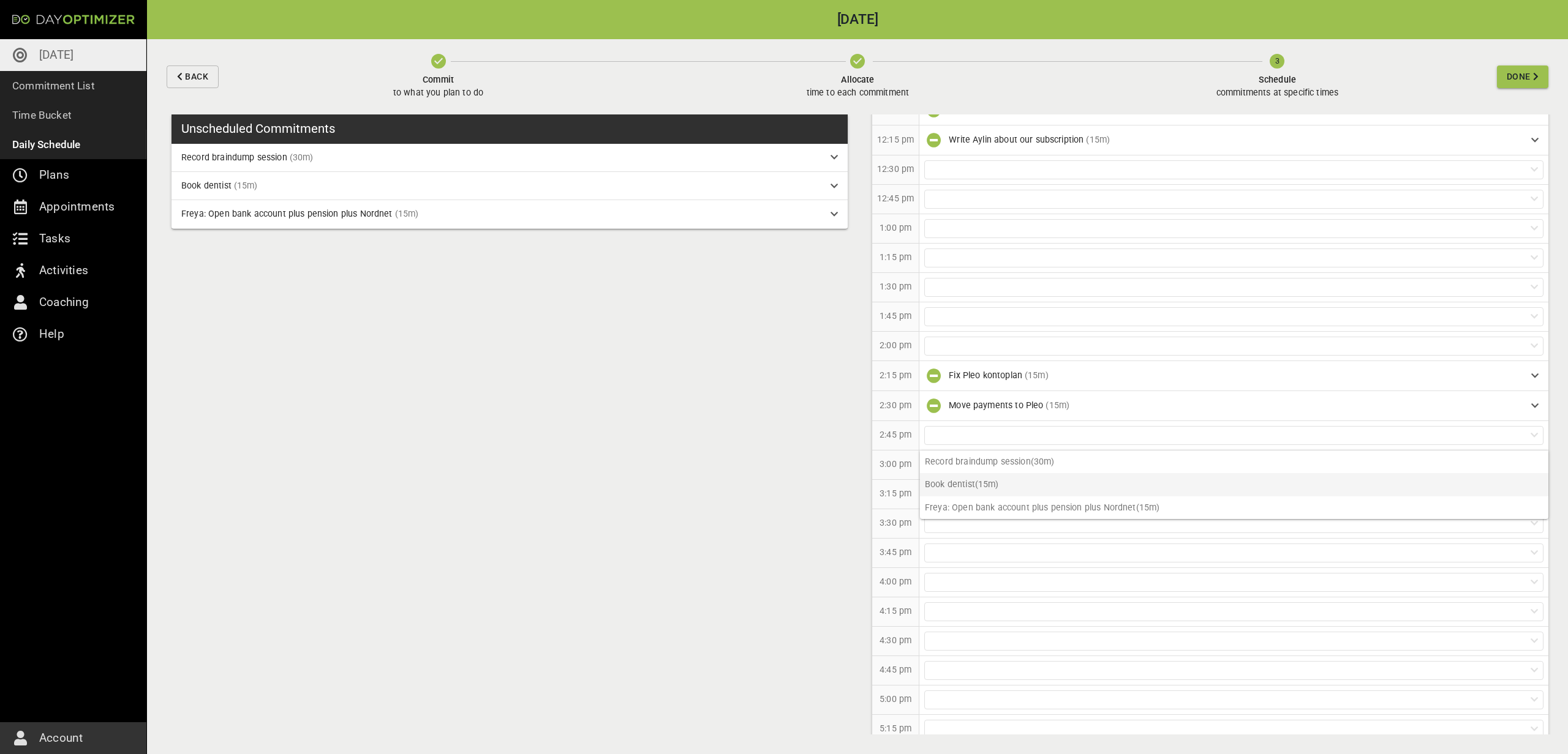
click at [970, 478] on p "Book dentist (15m)" at bounding box center [1233, 485] width 628 height 23
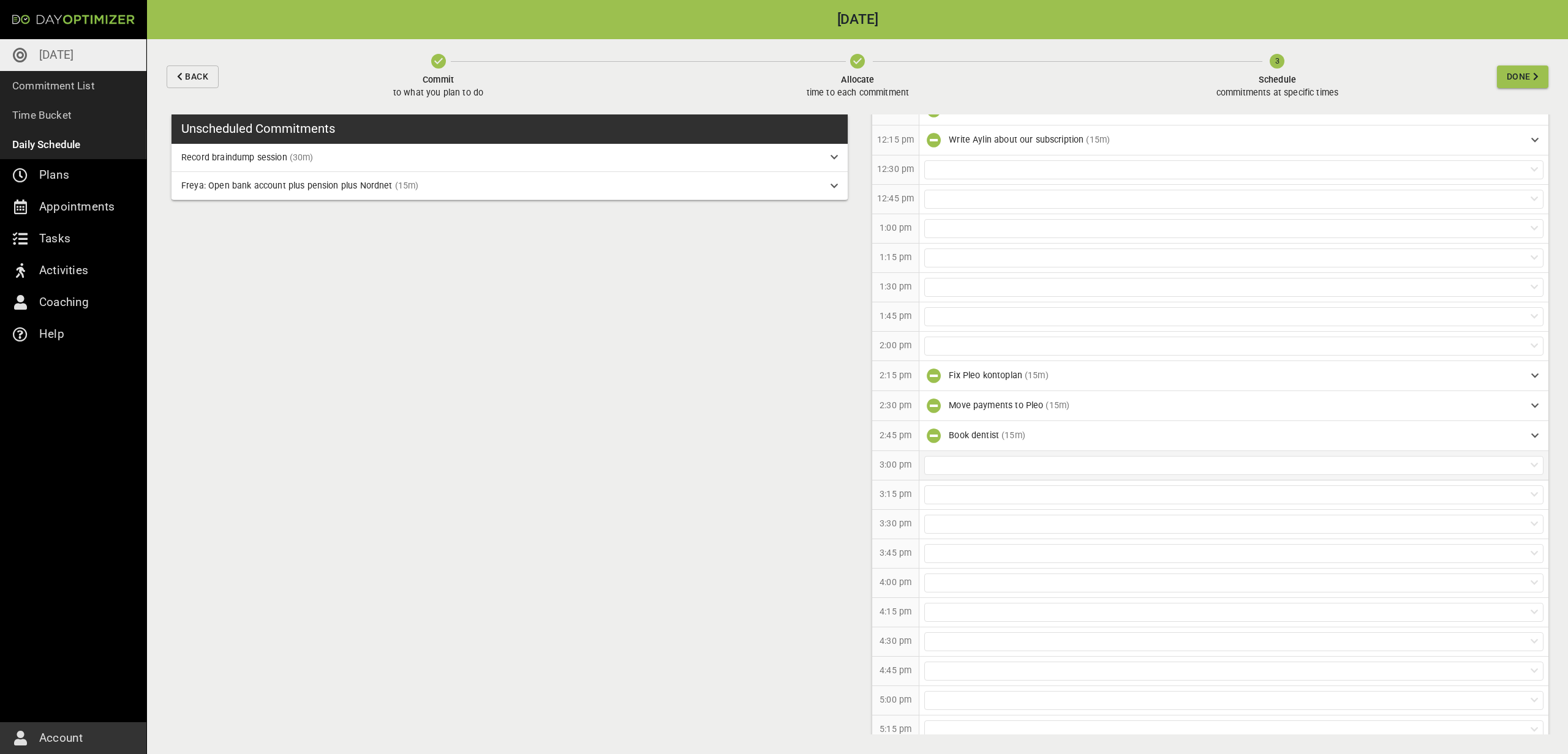
click at [977, 467] on div at bounding box center [1233, 465] width 619 height 19
click at [965, 508] on p "Freya: Open bank account plus pension plus Nordnet (15m)" at bounding box center [1233, 514] width 628 height 23
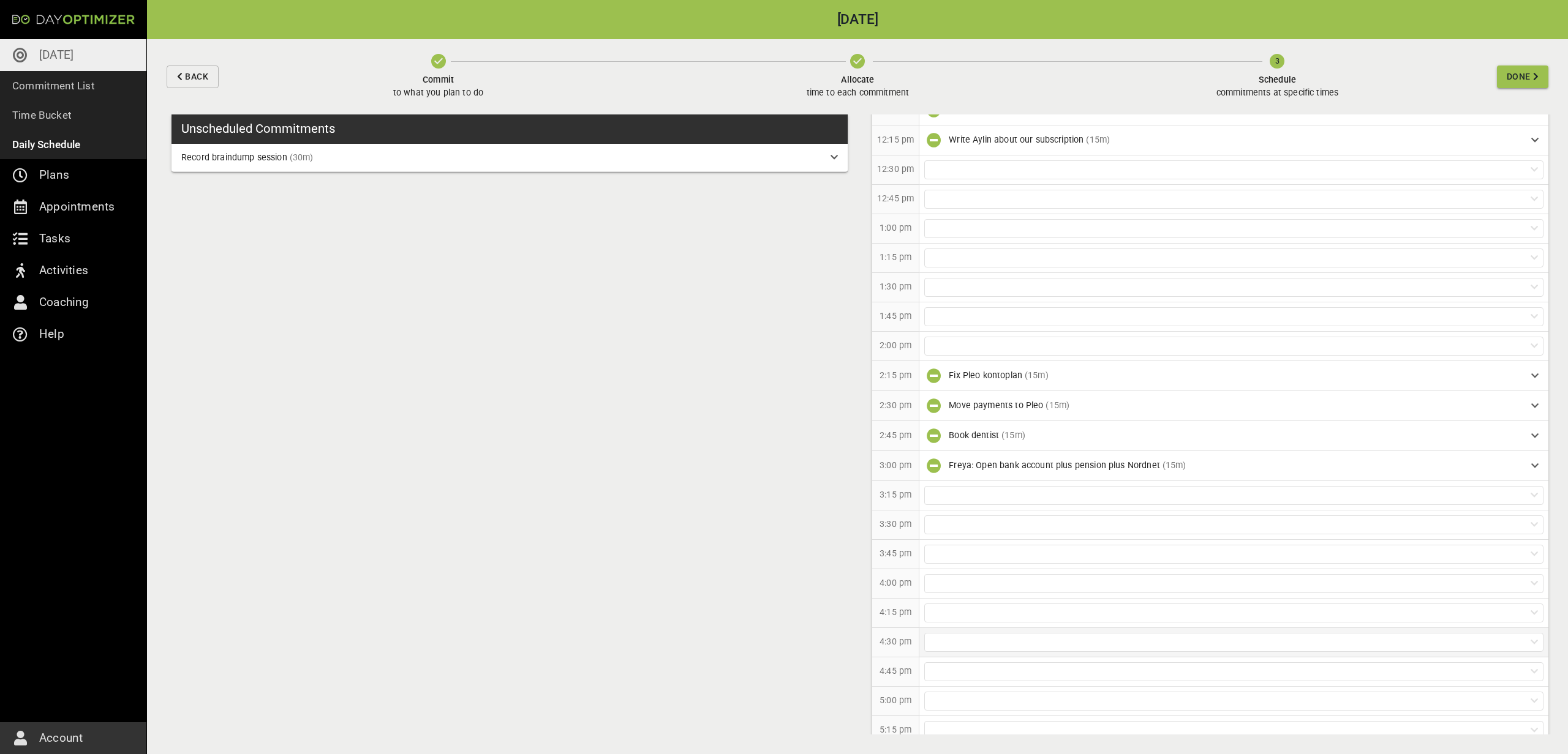
click at [951, 643] on div at bounding box center [1233, 642] width 619 height 19
click at [954, 664] on p "Record braindump session (30m)" at bounding box center [1233, 669] width 628 height 23
click at [1507, 87] on button "Done" at bounding box center [1522, 77] width 51 height 23
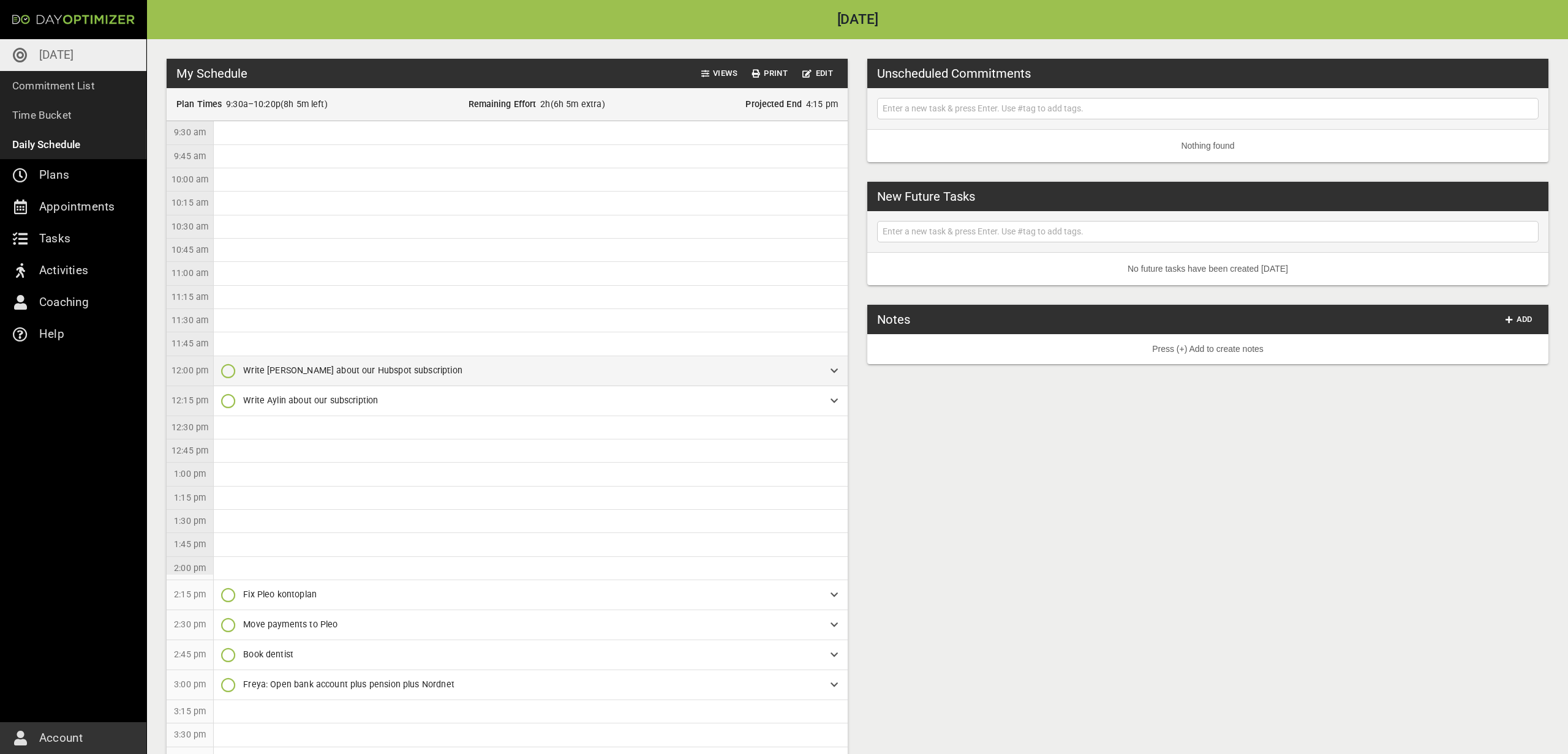
click at [231, 370] on icon "button" at bounding box center [228, 370] width 15 height 15
click at [262, 425] on p "Done [DATE]" at bounding box center [265, 422] width 49 height 13
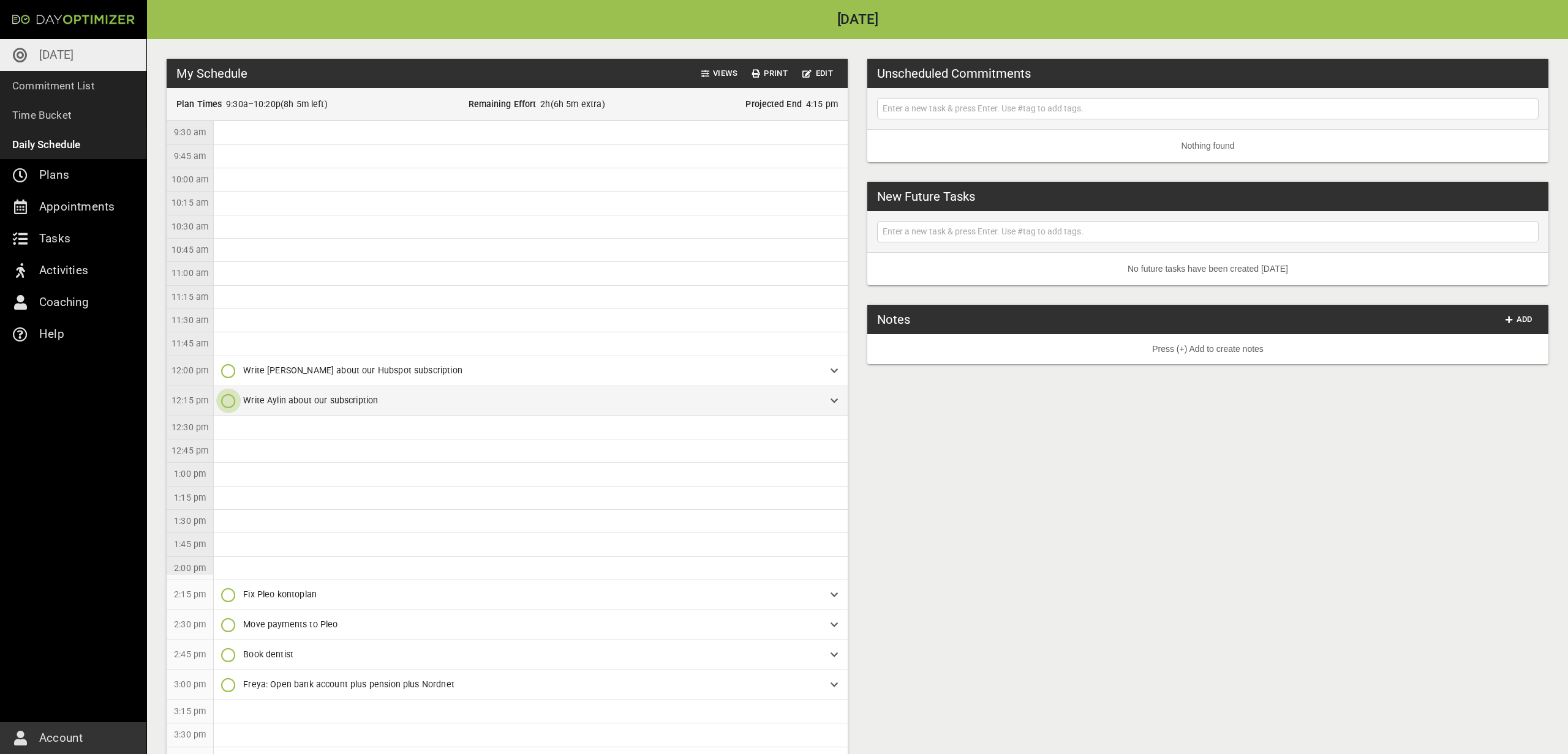
click at [231, 400] on icon "button" at bounding box center [228, 401] width 15 height 15
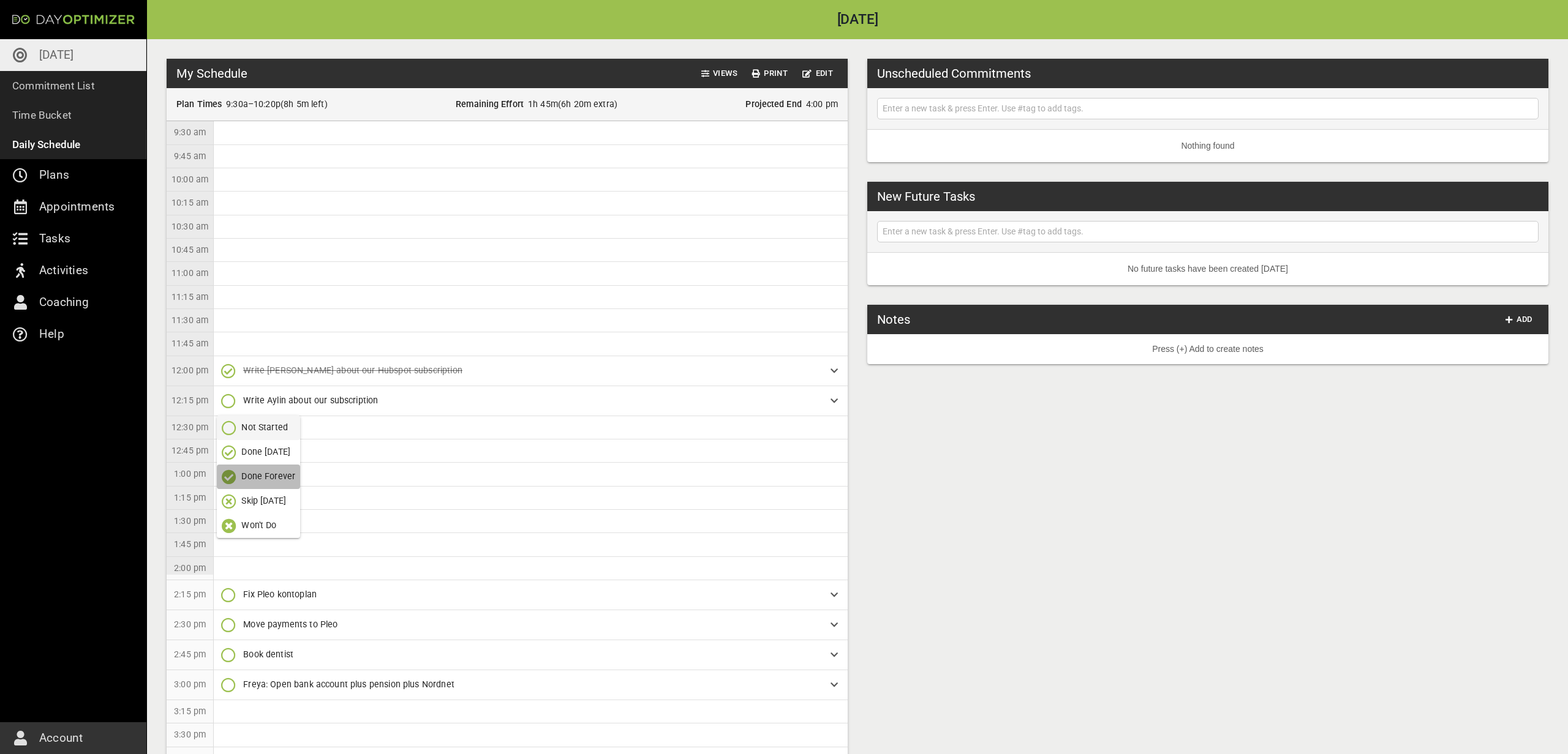
click at [244, 470] on p "Done Forever" at bounding box center [268, 476] width 54 height 13
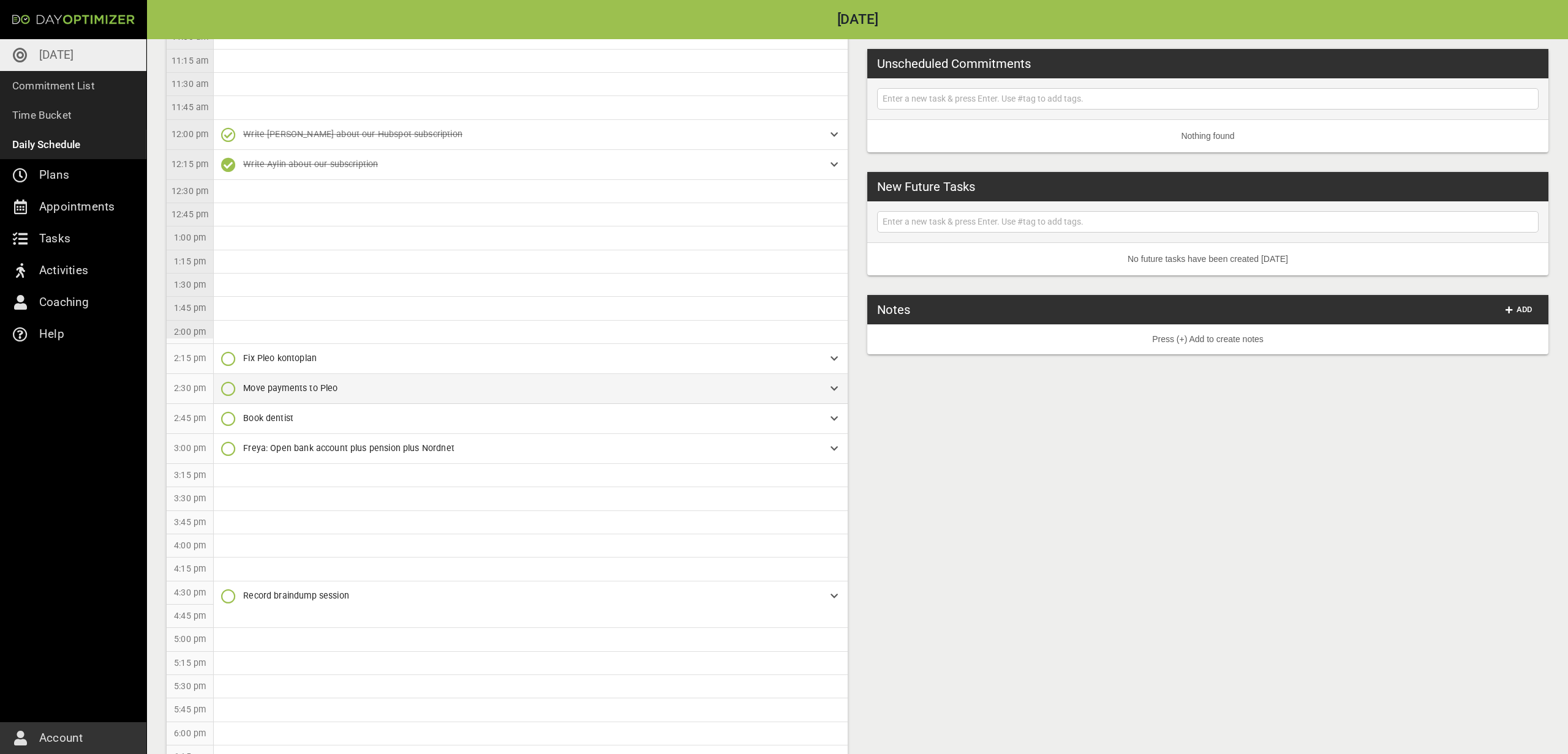
scroll to position [241, 0]
